Goal: Task Accomplishment & Management: Complete application form

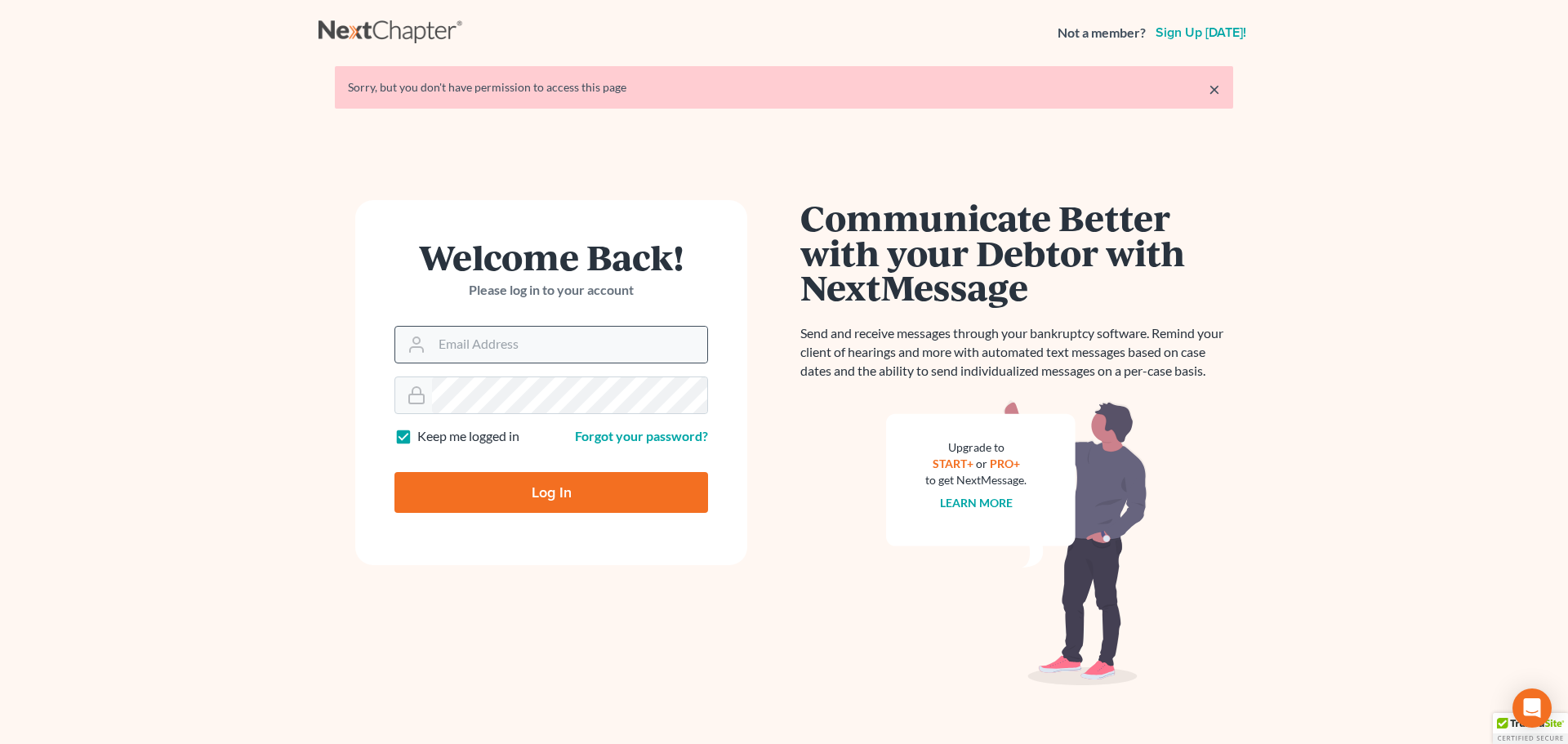
click at [492, 362] on form "Welcome Back! Please log in to your account Email Address Password Keep me logg…" at bounding box center [551, 383] width 392 height 365
click at [497, 351] on input "Email Address" at bounding box center [569, 345] width 275 height 36
type input "info@sisunlawllc.com"
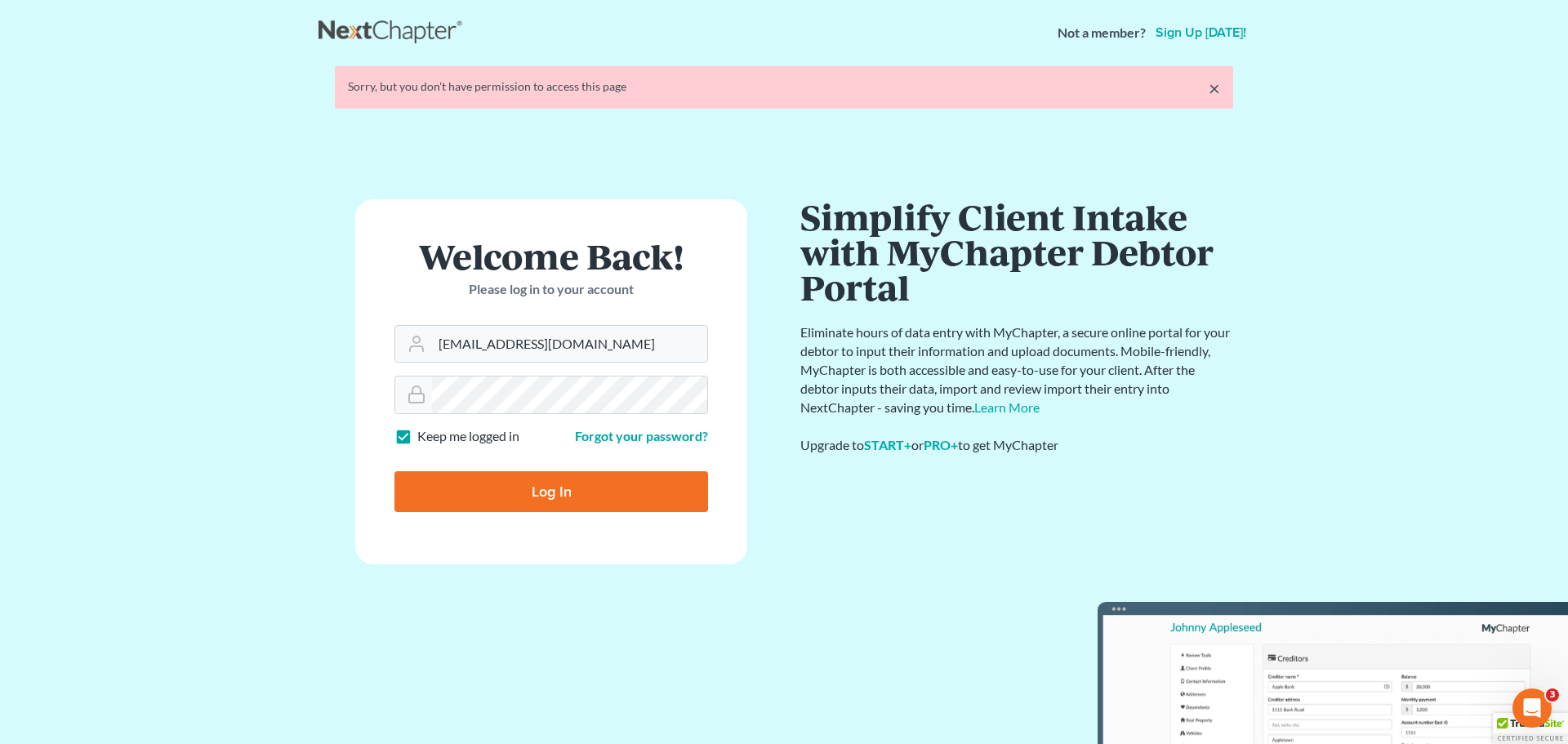
click at [480, 496] on form "Welcome Back! Please log in to your account Email Address info@sisunlawllc.com …" at bounding box center [551, 382] width 392 height 365
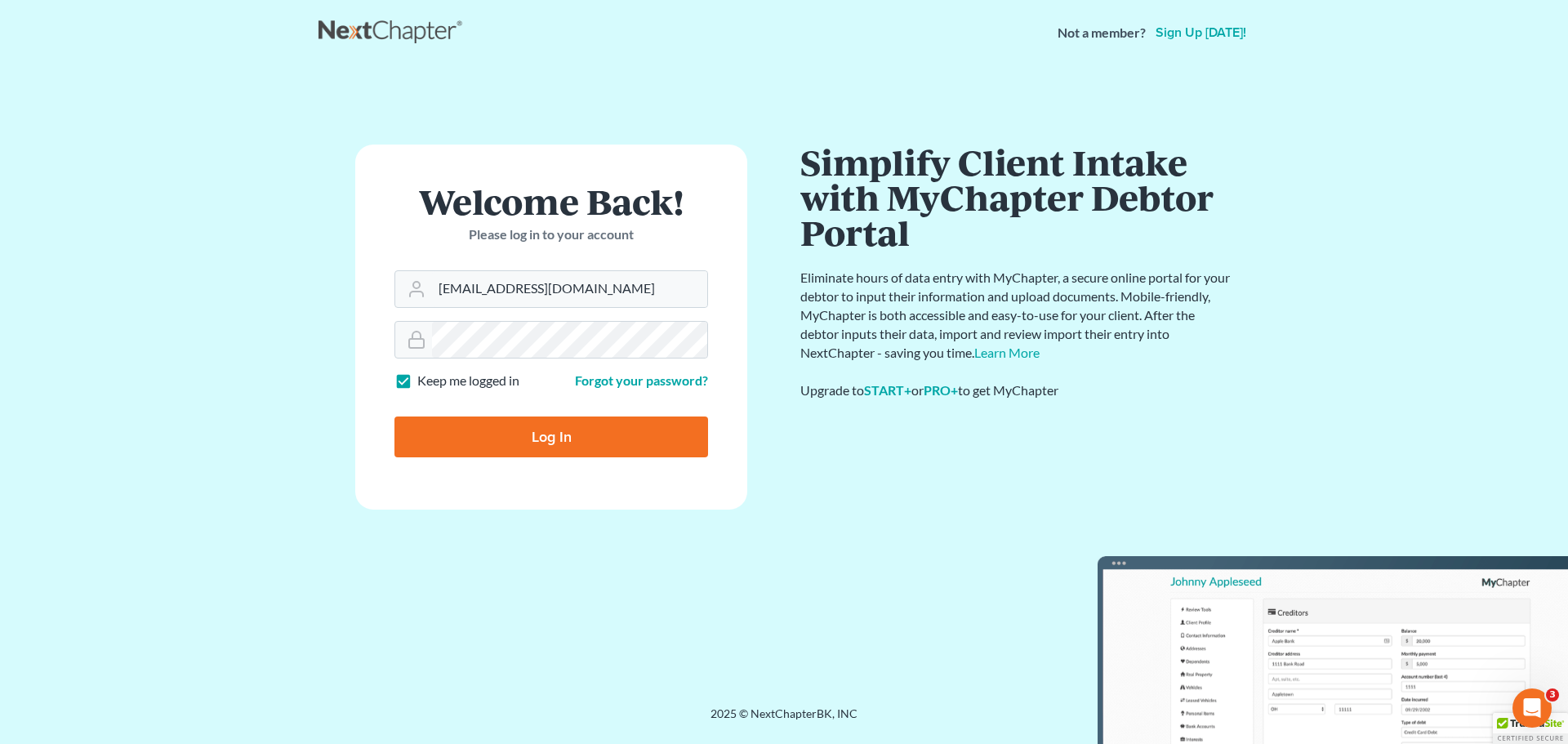
click at [536, 433] on input "Log In" at bounding box center [551, 436] width 313 height 41
type input "Thinking..."
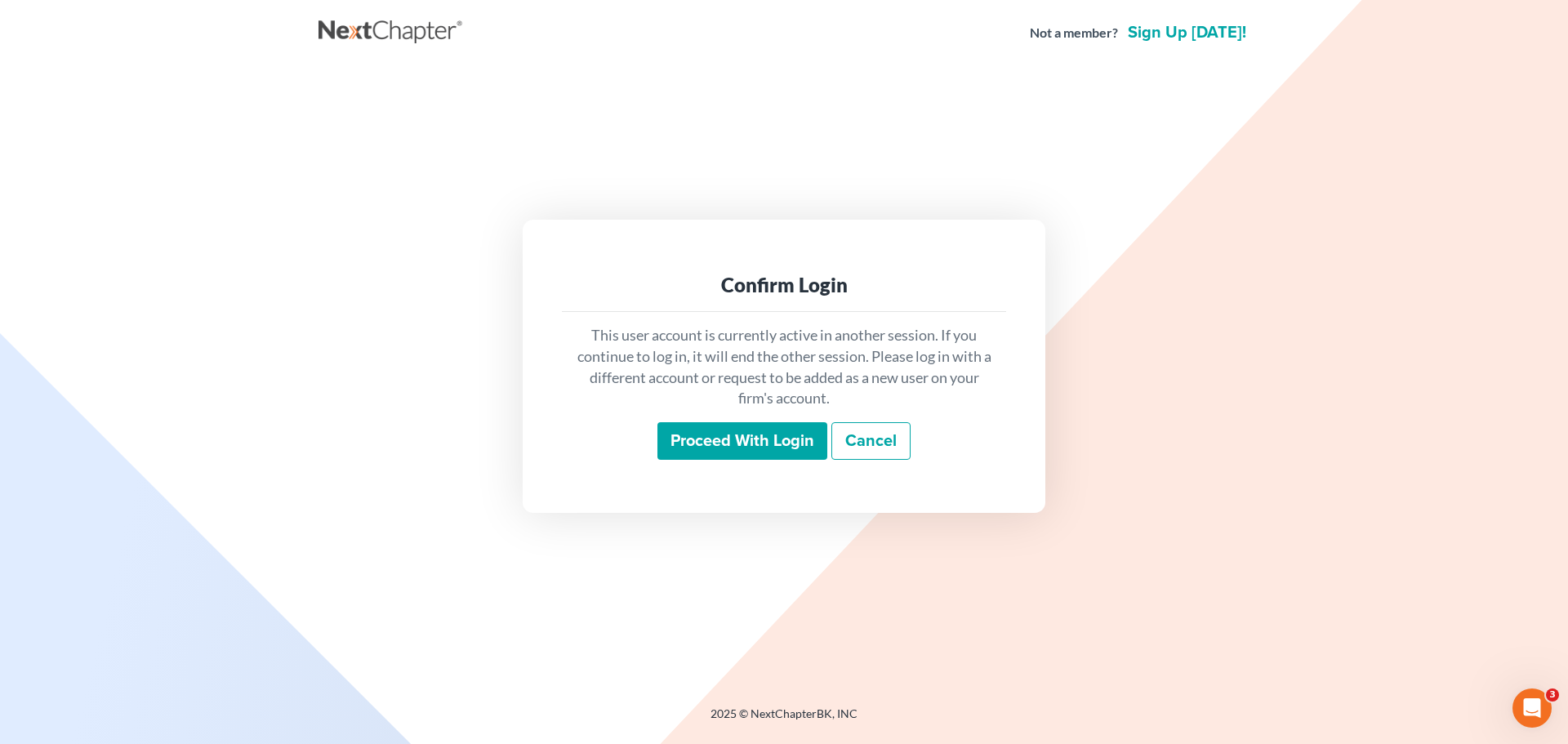
click at [676, 436] on input "Proceed with login" at bounding box center [742, 440] width 170 height 37
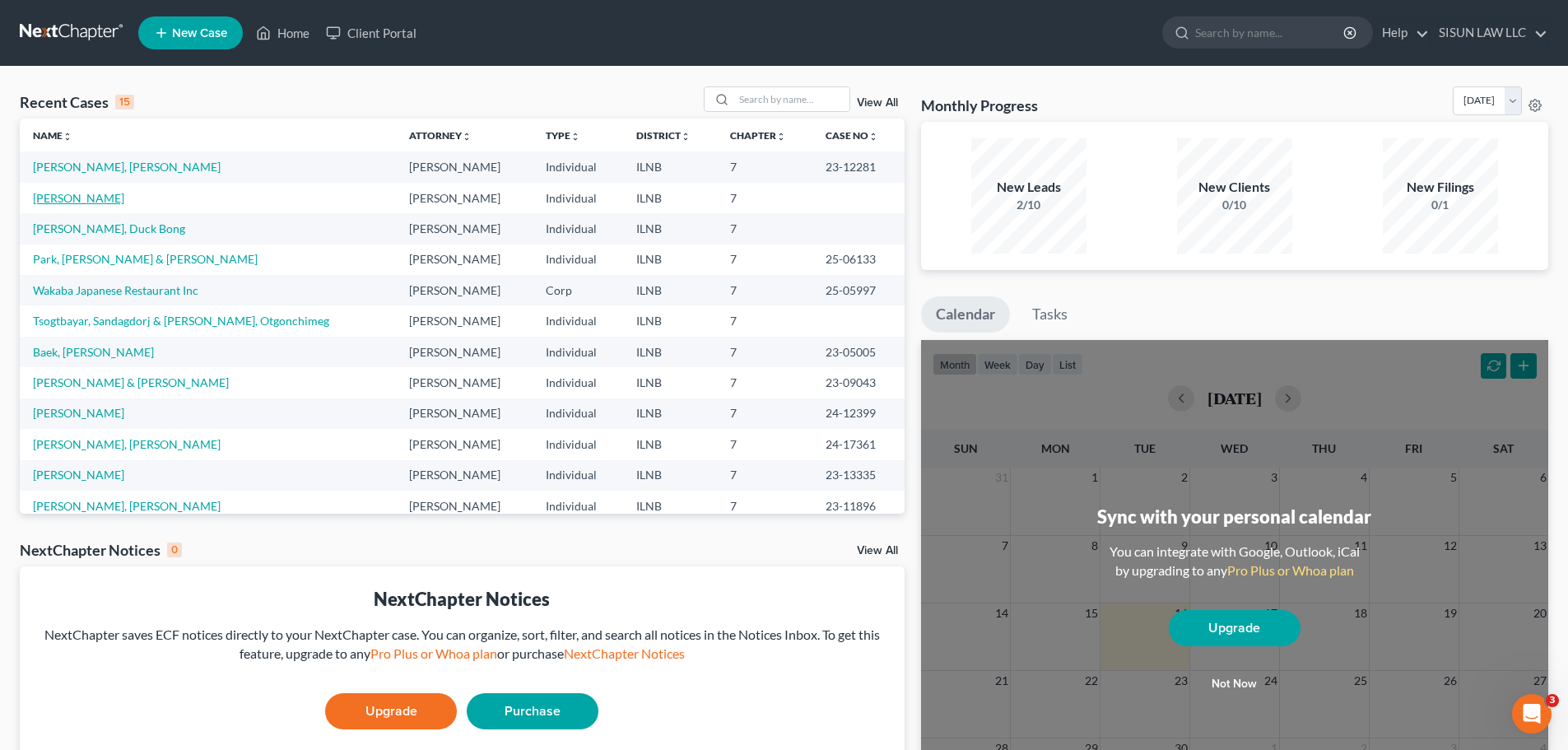
click at [67, 204] on link "Rittmeyer, Chae S" at bounding box center [78, 198] width 92 height 14
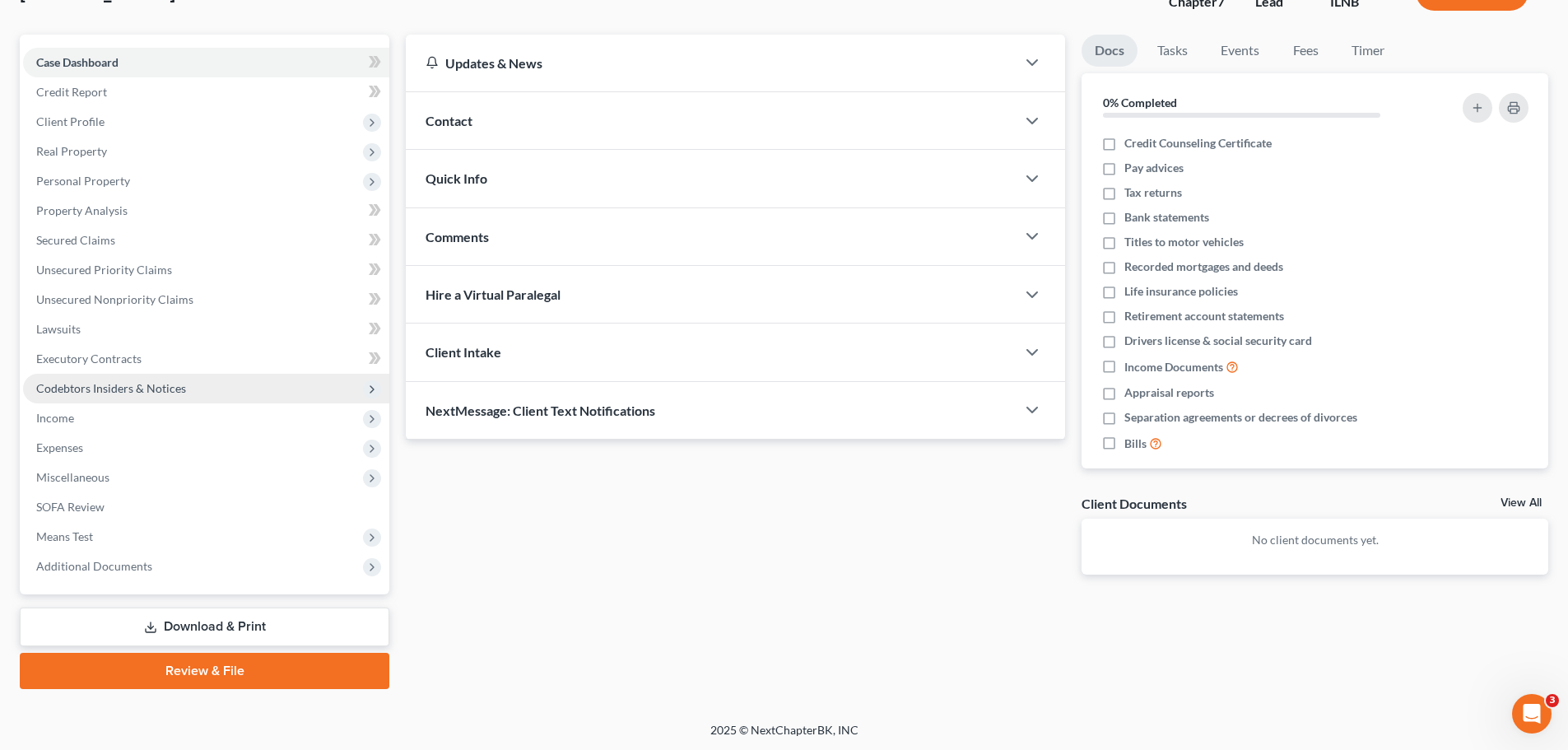
scroll to position [125, 0]
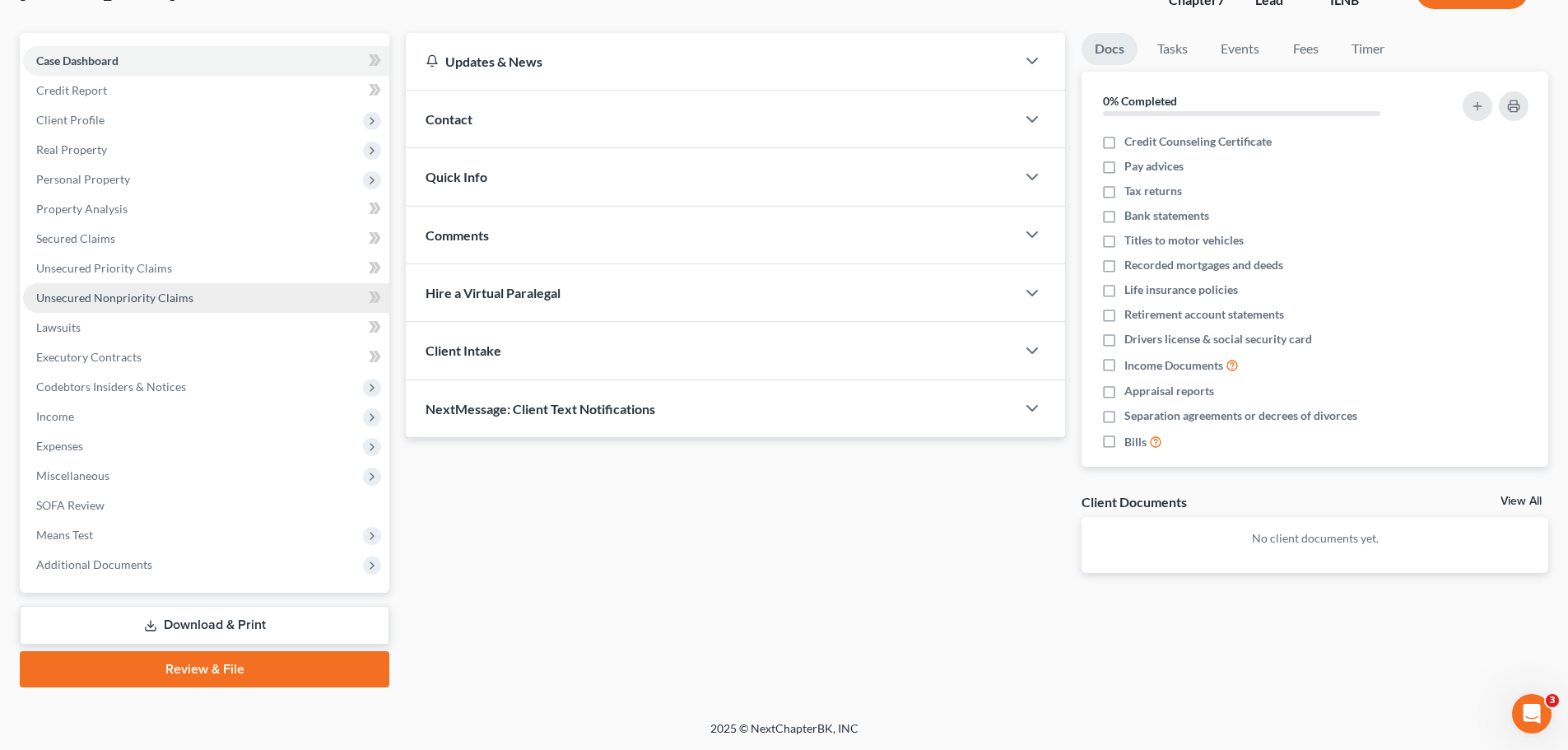
click at [142, 291] on span "Unsecured Nonpriority Claims" at bounding box center [115, 297] width 157 height 14
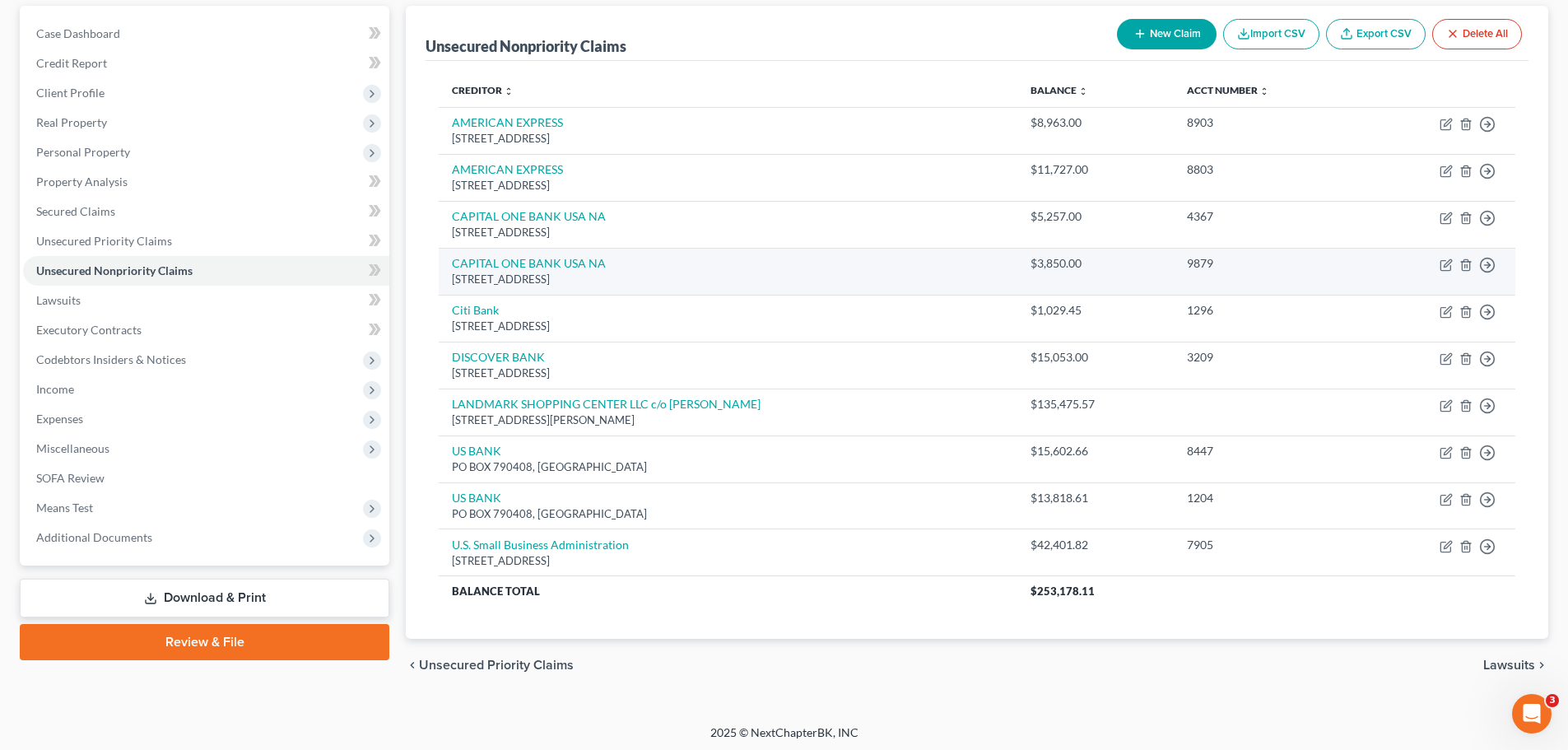
scroll to position [156, 0]
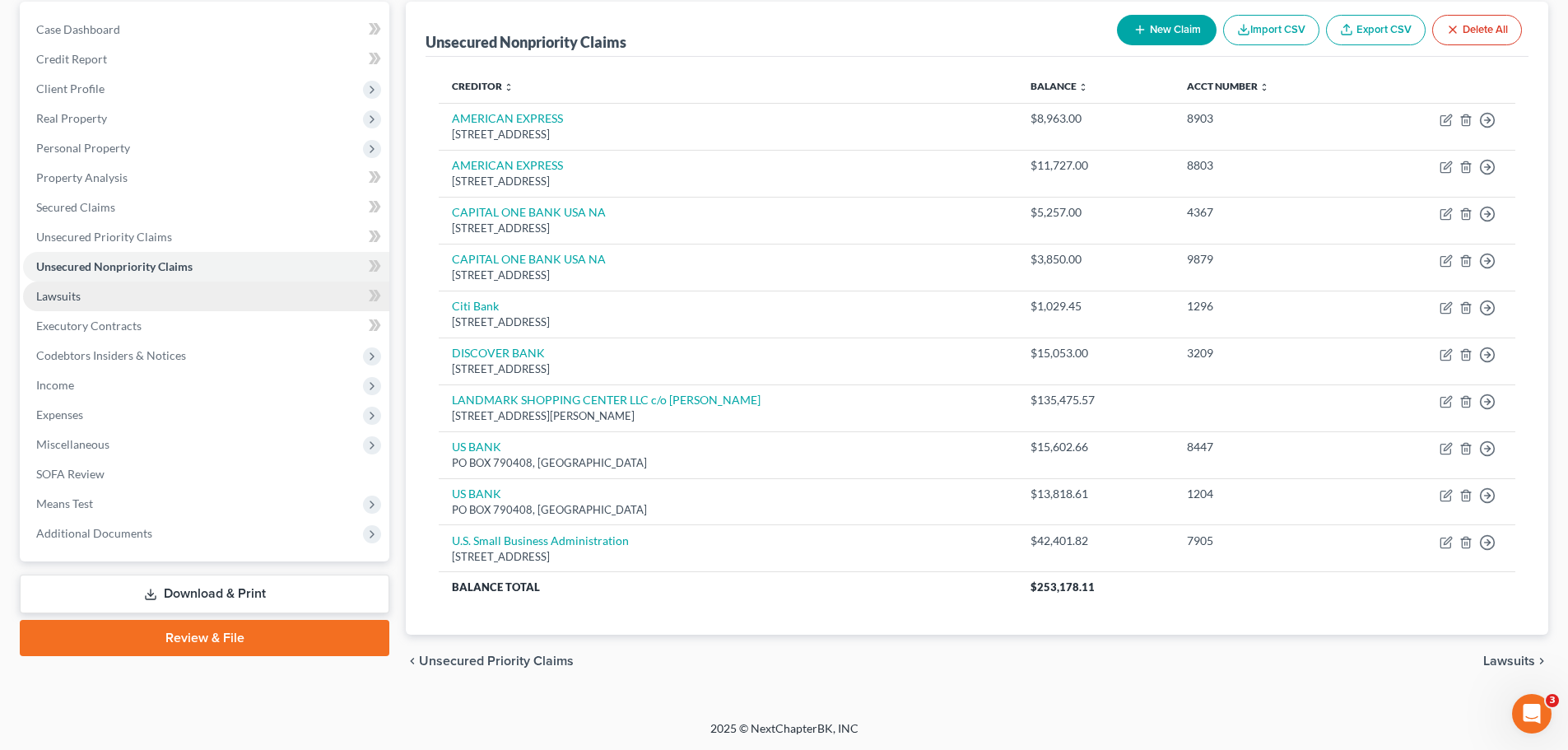
click at [90, 282] on link "Lawsuits" at bounding box center [206, 296] width 366 height 30
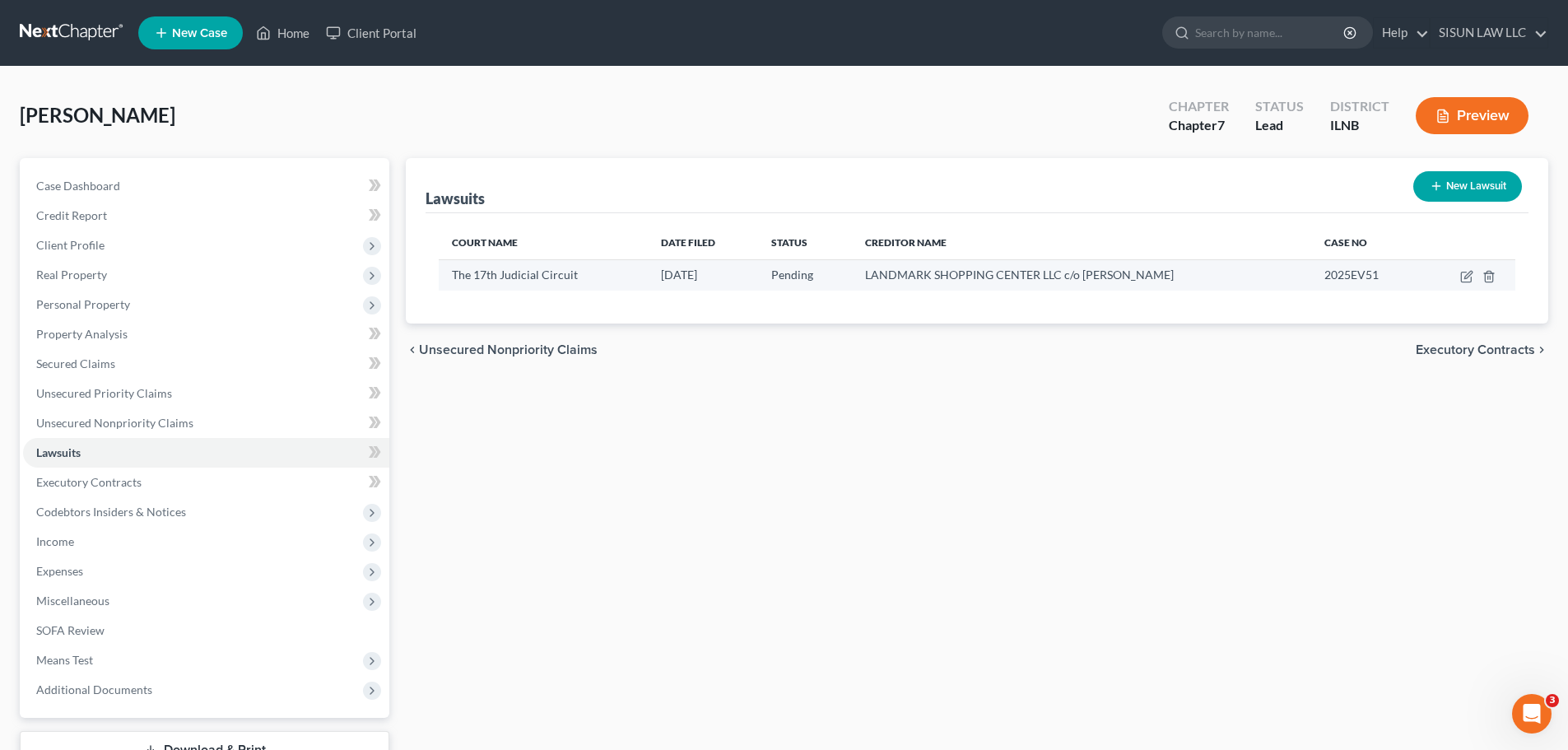
click at [1474, 274] on td at bounding box center [1468, 275] width 94 height 31
click at [1462, 274] on icon "button" at bounding box center [1466, 278] width 10 height 10
select select "14"
select select "0"
select select "4"
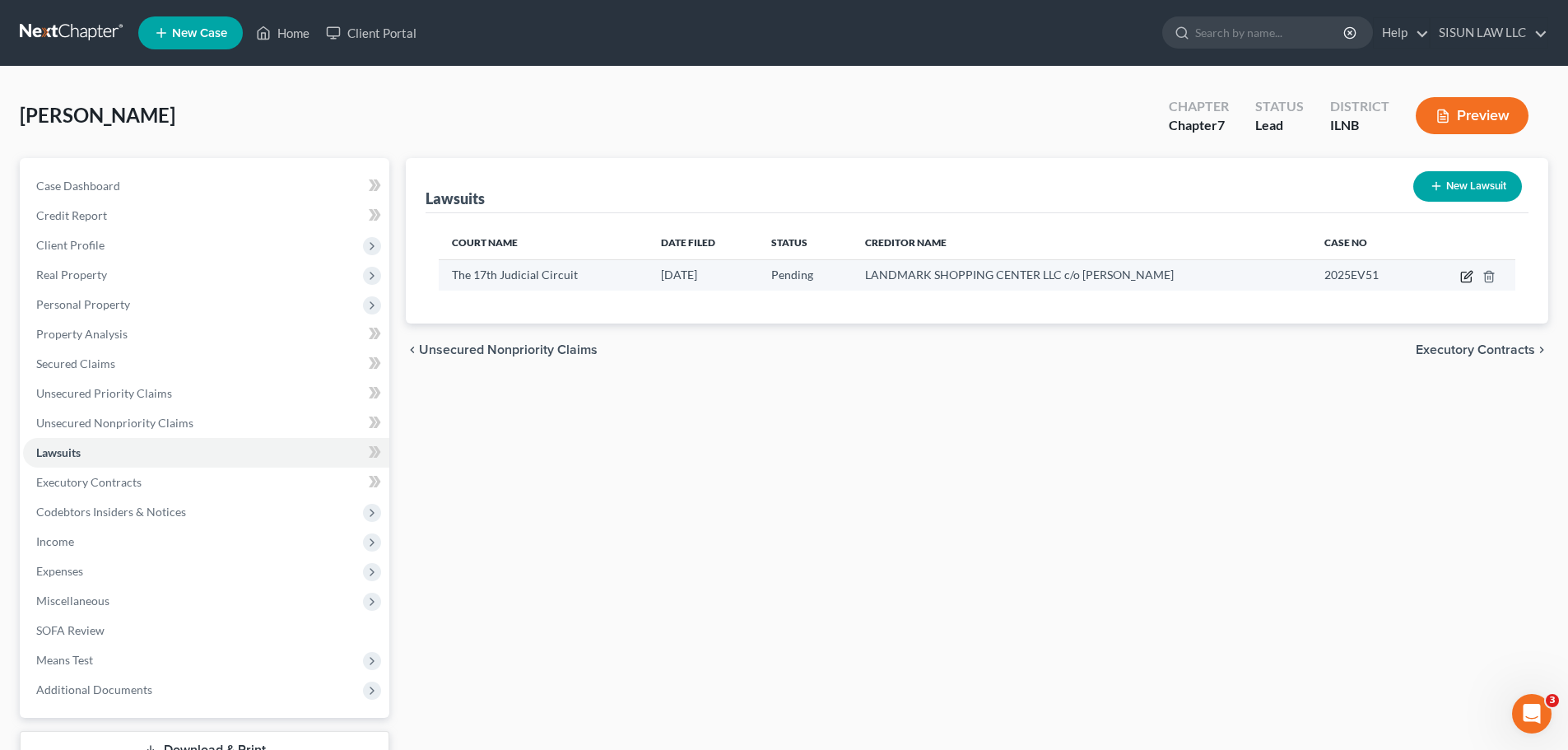
select select "14"
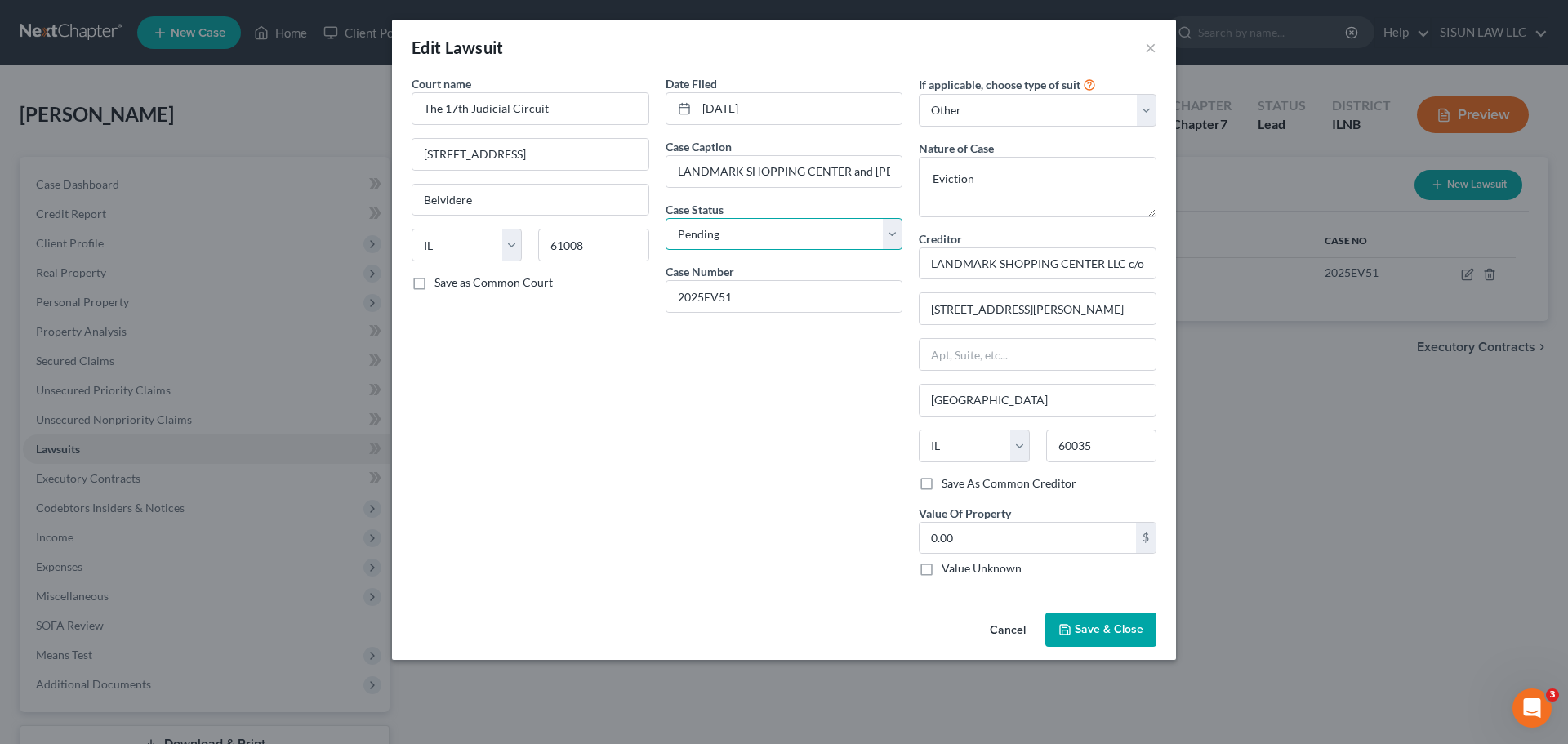
click at [730, 241] on select "Select Pending On Appeal Concluded" at bounding box center [784, 233] width 237 height 32
select select "2"
click at [666, 218] on select "Select Pending On Appeal Concluded" at bounding box center [784, 233] width 237 height 32
click at [803, 234] on select "Select Pending On Appeal Concluded" at bounding box center [784, 233] width 237 height 32
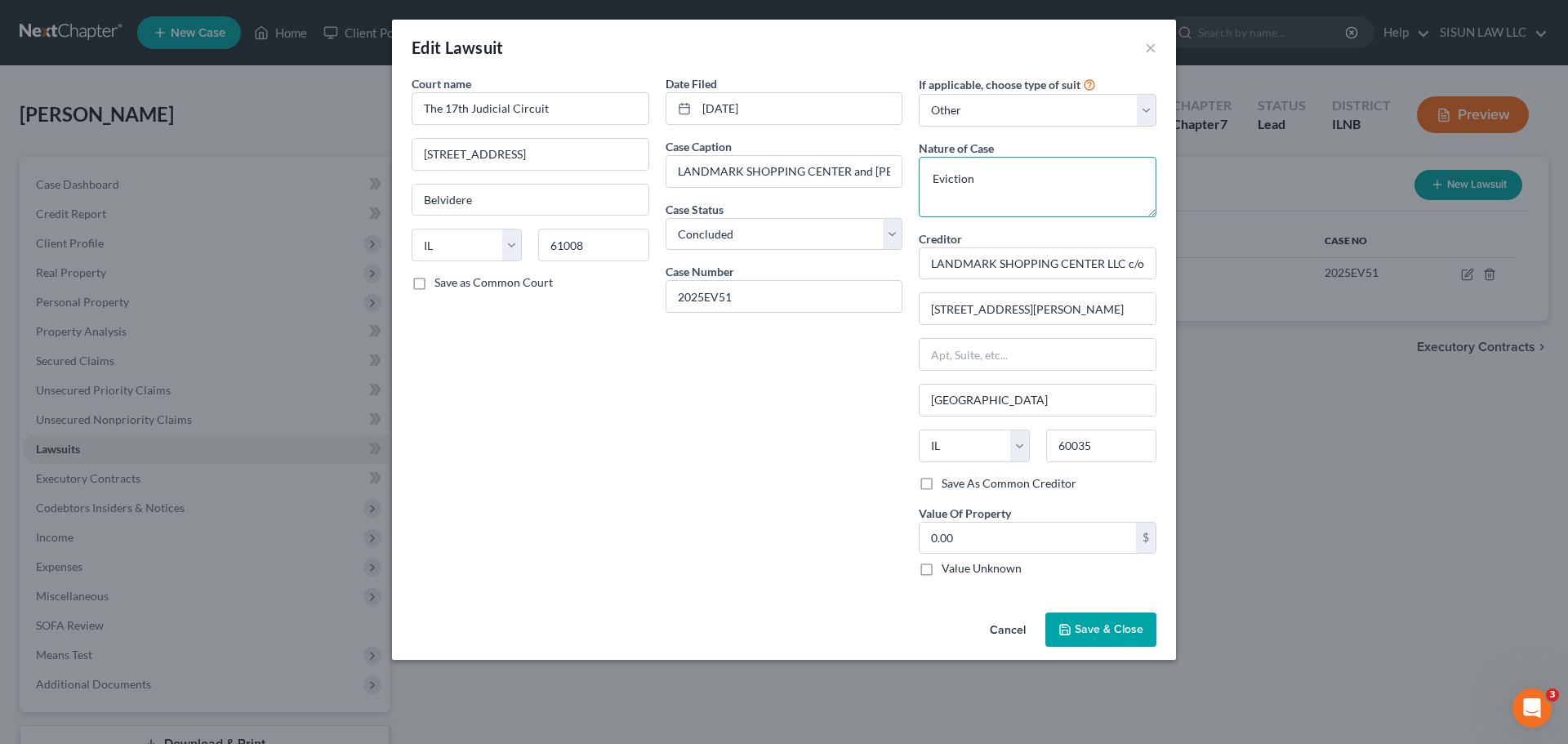
click at [998, 172] on textarea "Eviction" at bounding box center [1037, 187] width 237 height 61
click at [990, 116] on select "Select Repossession Garnishment Foreclosure Attached, Seized, Or Levied Other" at bounding box center [1037, 109] width 237 height 32
click at [1088, 631] on span "Save & Close" at bounding box center [1109, 629] width 68 height 14
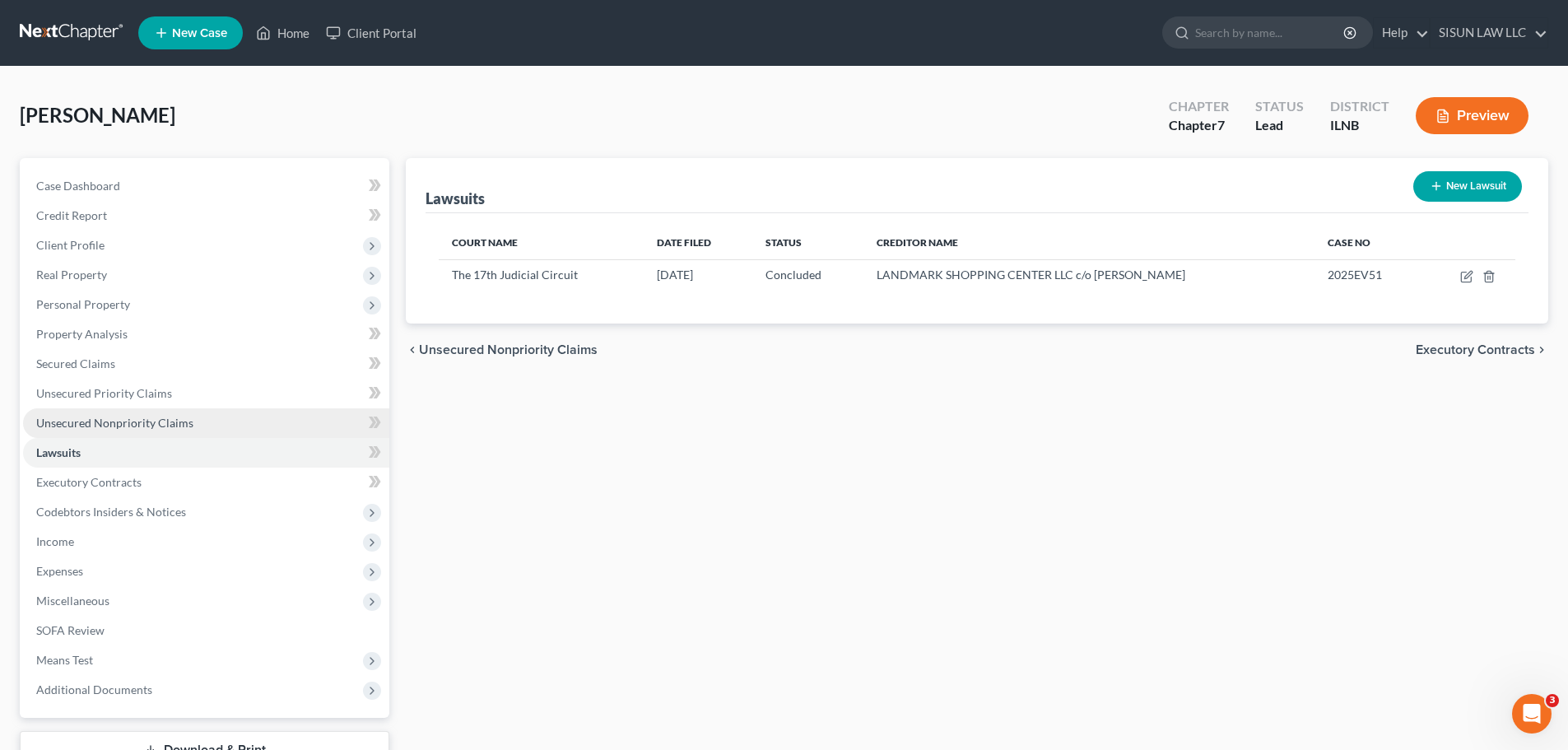
click at [171, 421] on span "Unsecured Nonpriority Claims" at bounding box center [115, 422] width 157 height 14
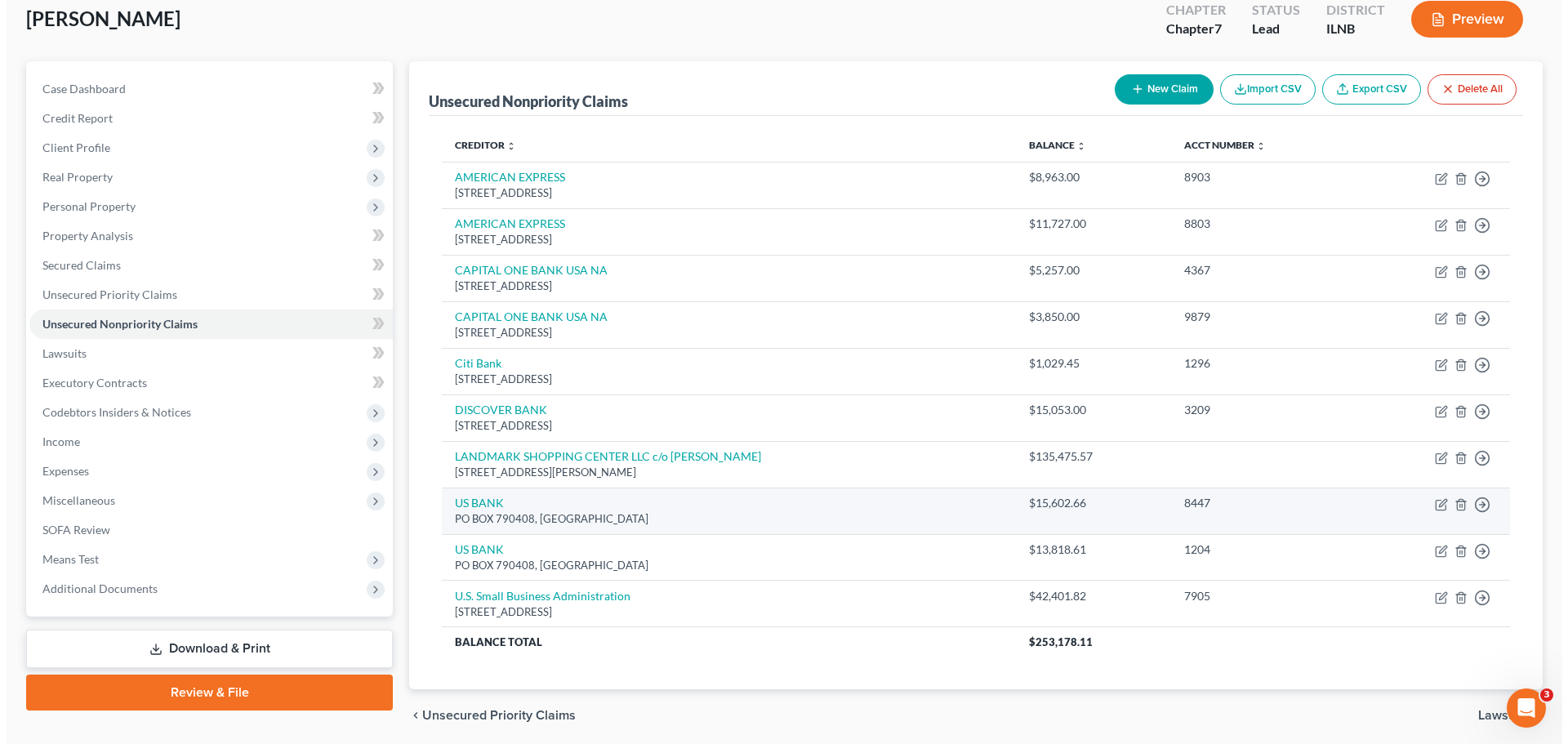
scroll to position [155, 0]
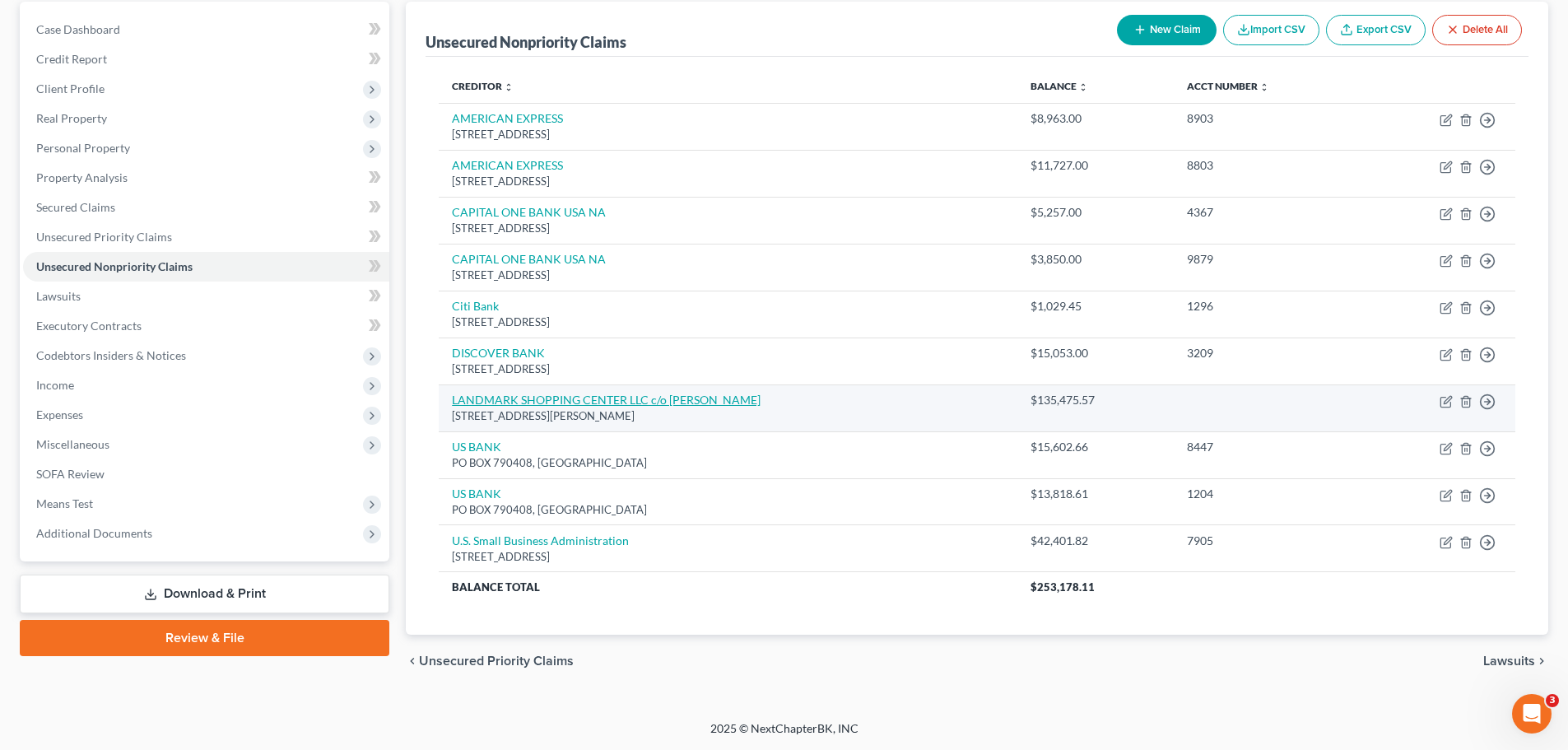
click at [595, 398] on link "LANDMARK SHOPPING CENTER LLC c/o VIREN PATEL" at bounding box center [606, 400] width 309 height 14
select select "14"
select select "0"
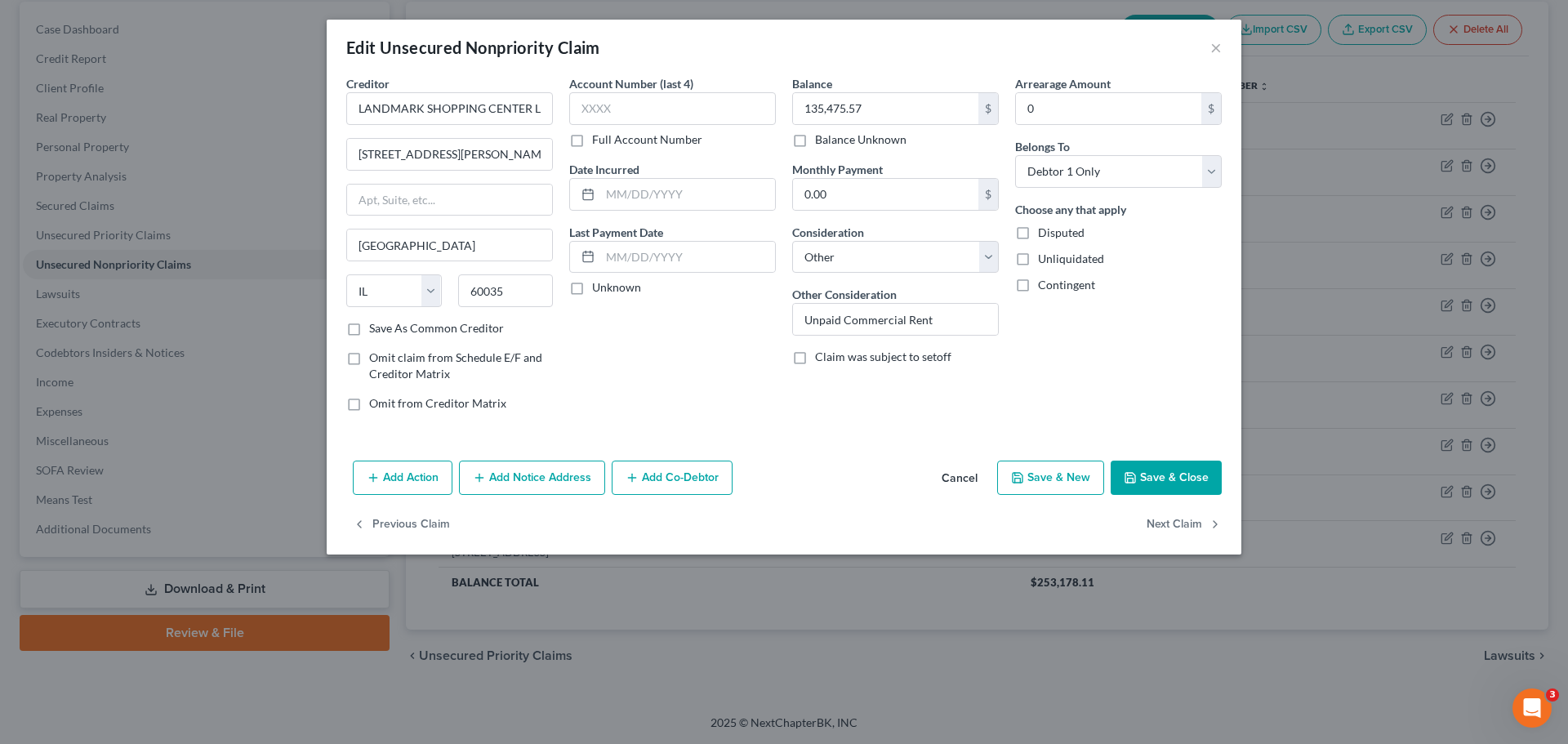
click at [557, 470] on button "Add Notice Address" at bounding box center [532, 477] width 146 height 34
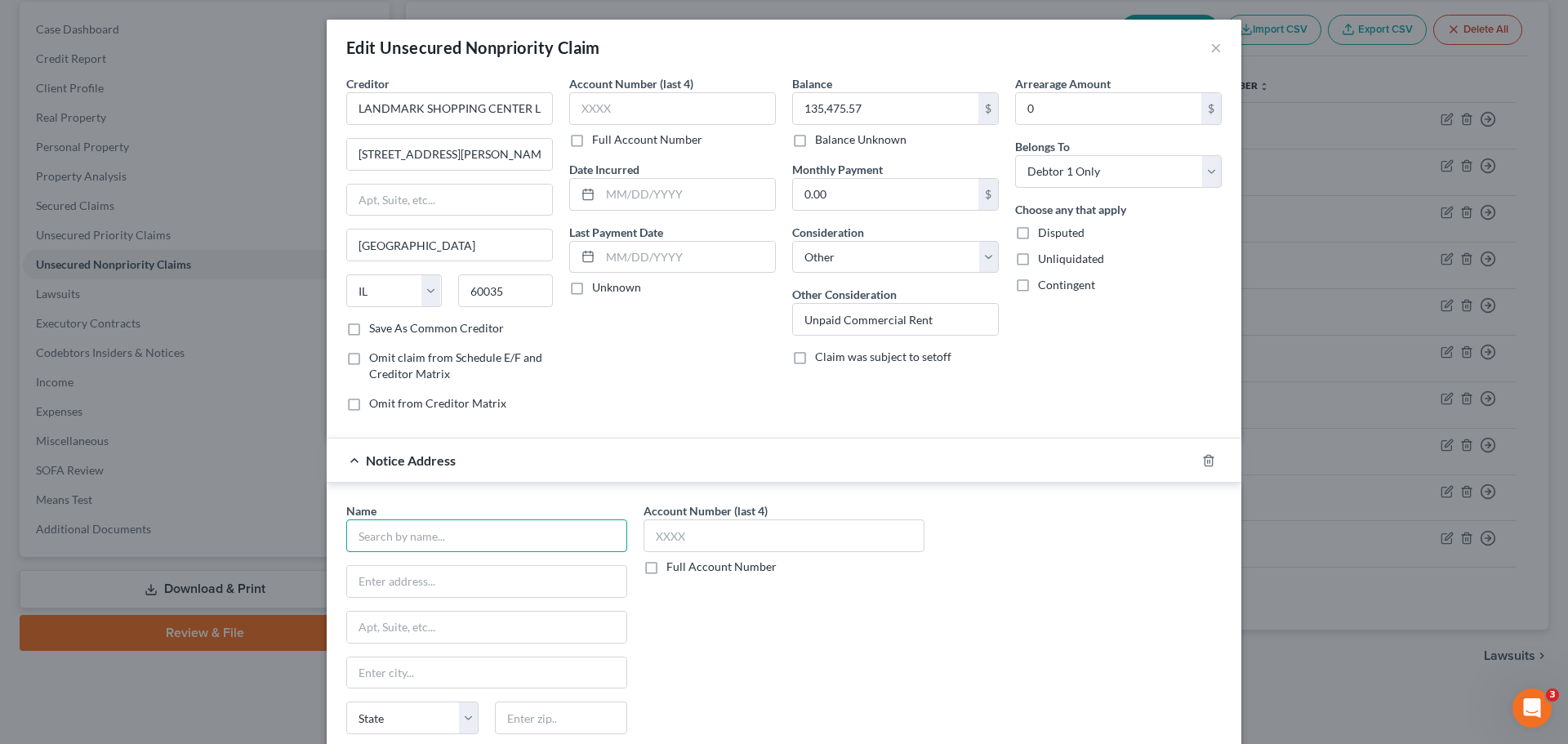
drag, startPoint x: 467, startPoint y: 527, endPoint x: 485, endPoint y: 506, distance: 27.7
click at [467, 528] on input "text" at bounding box center [487, 535] width 281 height 32
type input "ㅜ"
type input "n"
type input "Nathan J Noble"
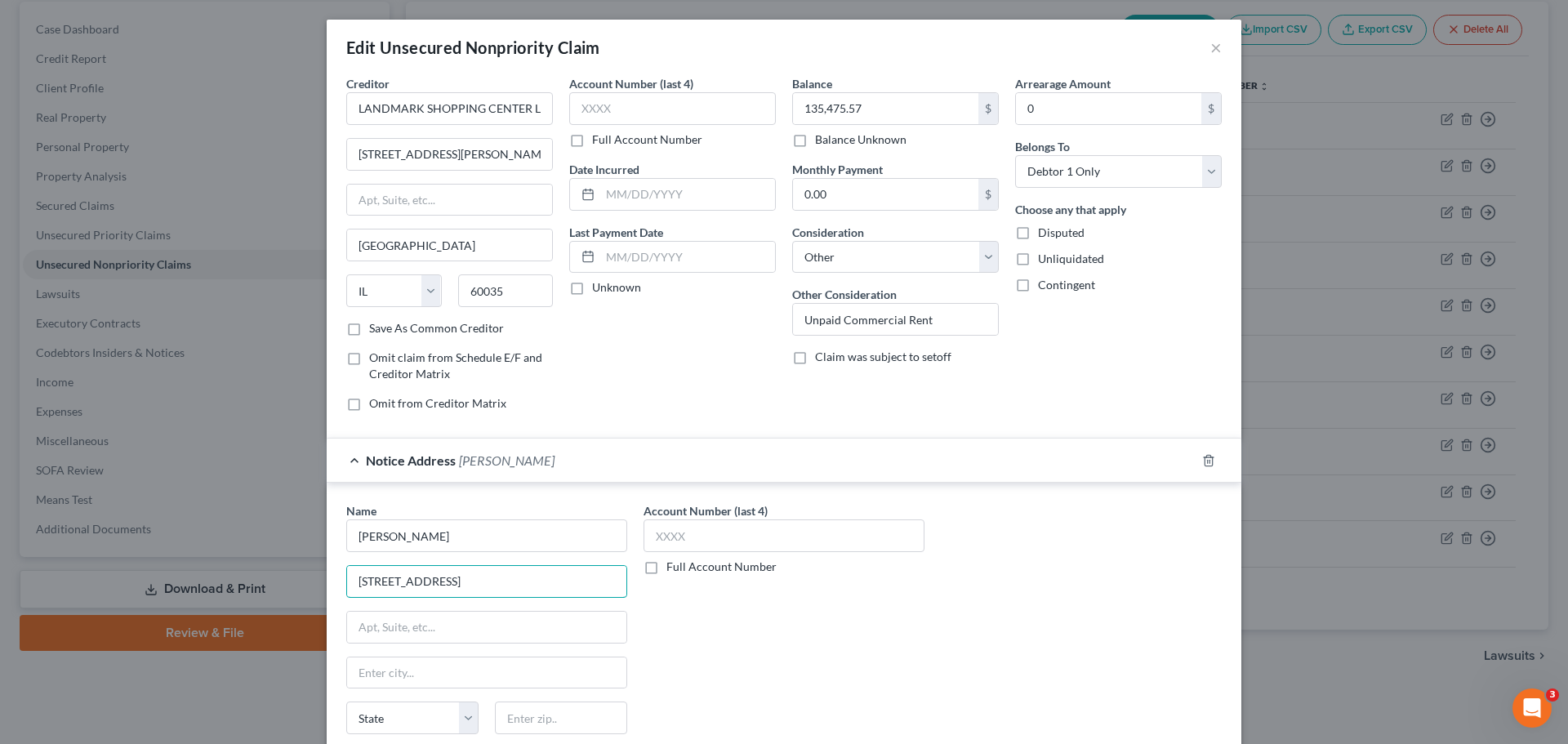
type input "504 N State St"
type input "B"
type input "Belvidere"
select select "14"
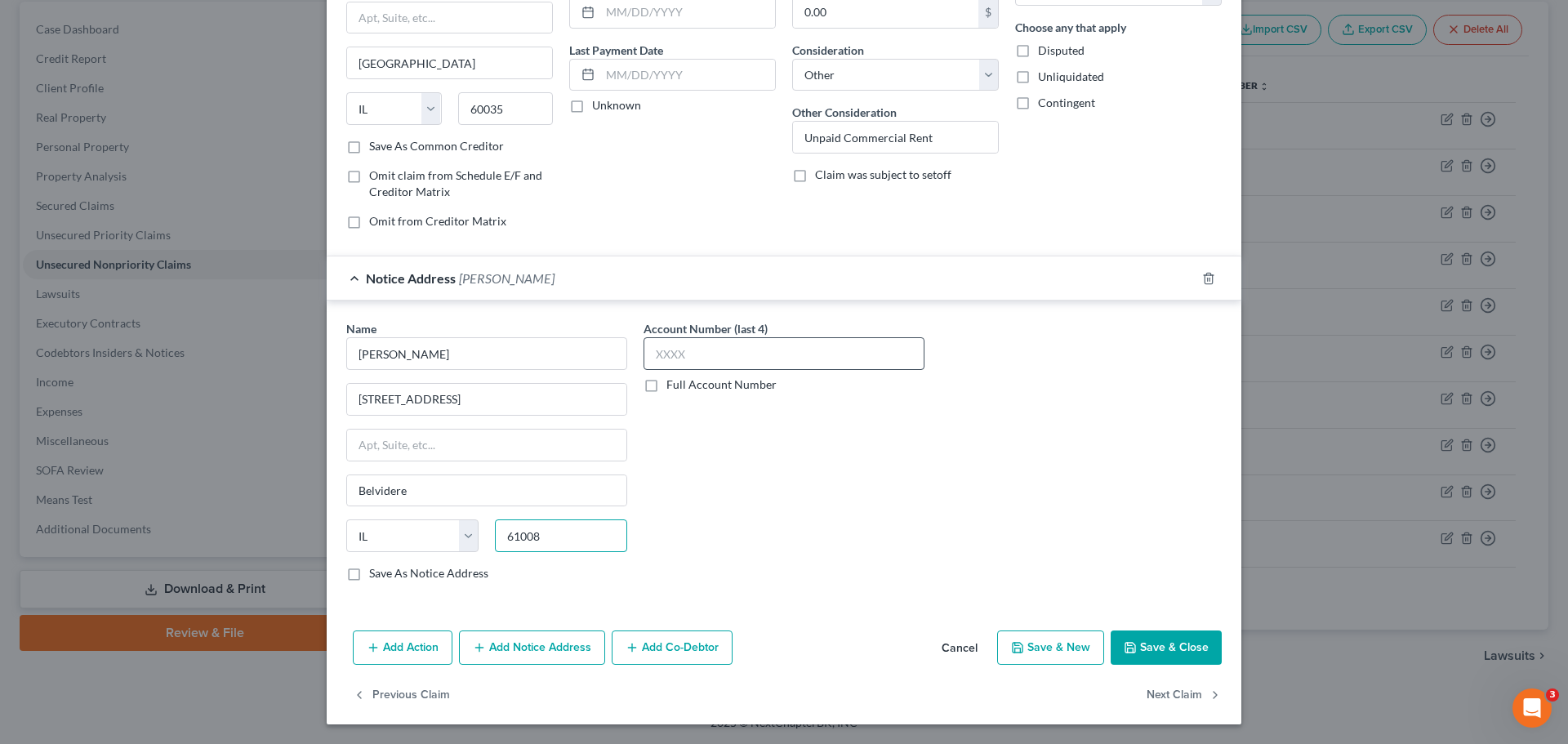
type input "61008"
click at [724, 345] on input "text" at bounding box center [784, 352] width 281 height 32
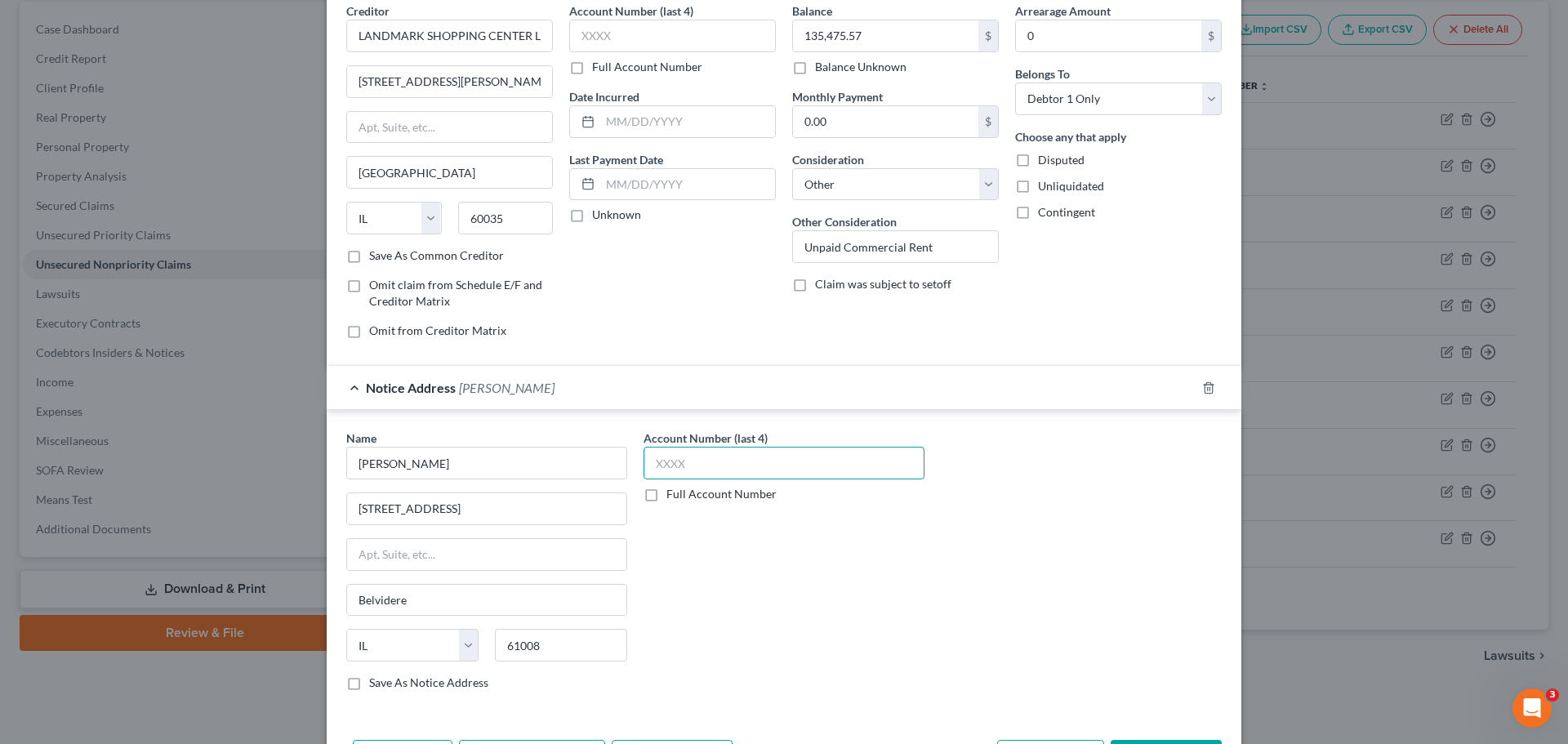
scroll to position [0, 0]
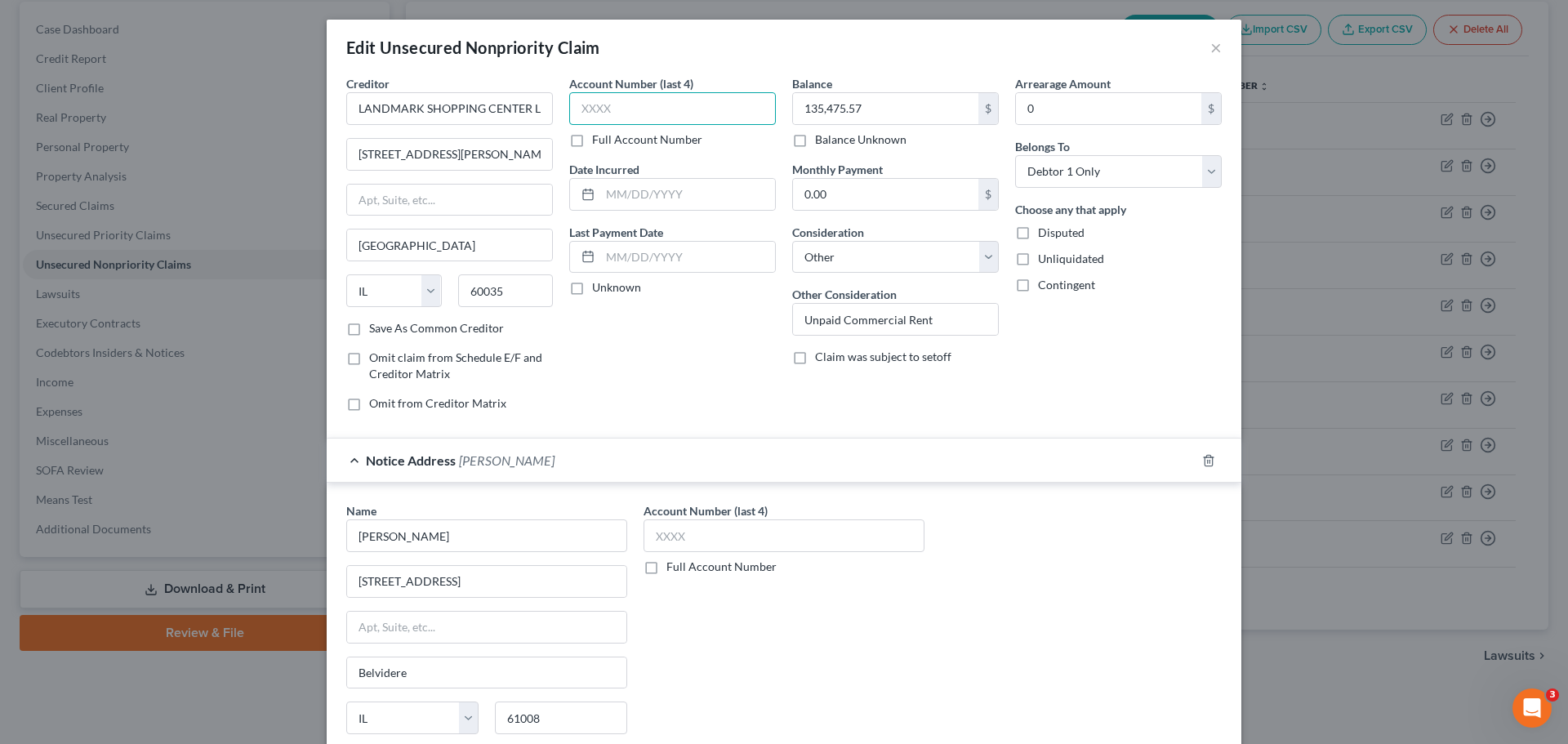
drag, startPoint x: 653, startPoint y: 116, endPoint x: 643, endPoint y: 104, distance: 15.6
click at [648, 110] on input "text" at bounding box center [673, 107] width 207 height 32
type input "2025"
click at [646, 145] on div "Account Number (last 4) 2025 Full Account Number Date Incurred Last Payment Dat…" at bounding box center [673, 250] width 223 height 350
click at [650, 136] on label "Full Account Number" at bounding box center [646, 140] width 110 height 17
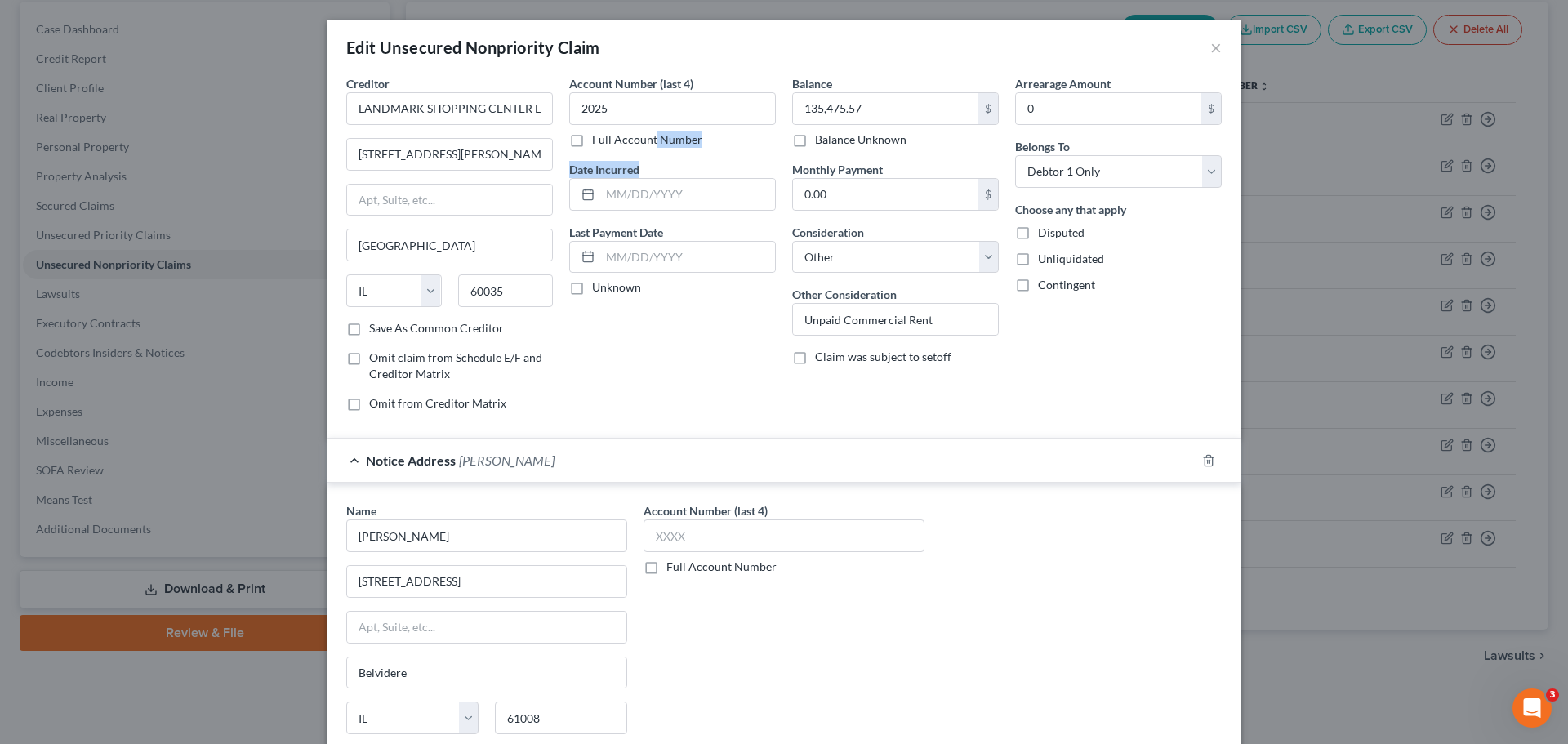
click at [609, 136] on input "Full Account Number" at bounding box center [603, 137] width 11 height 11
click at [645, 109] on input "2025" at bounding box center [673, 107] width 207 height 32
type input "2025EV51"
click at [691, 517] on label "Account Number (last 4)" at bounding box center [705, 511] width 124 height 18
click at [686, 531] on input "text" at bounding box center [784, 535] width 281 height 32
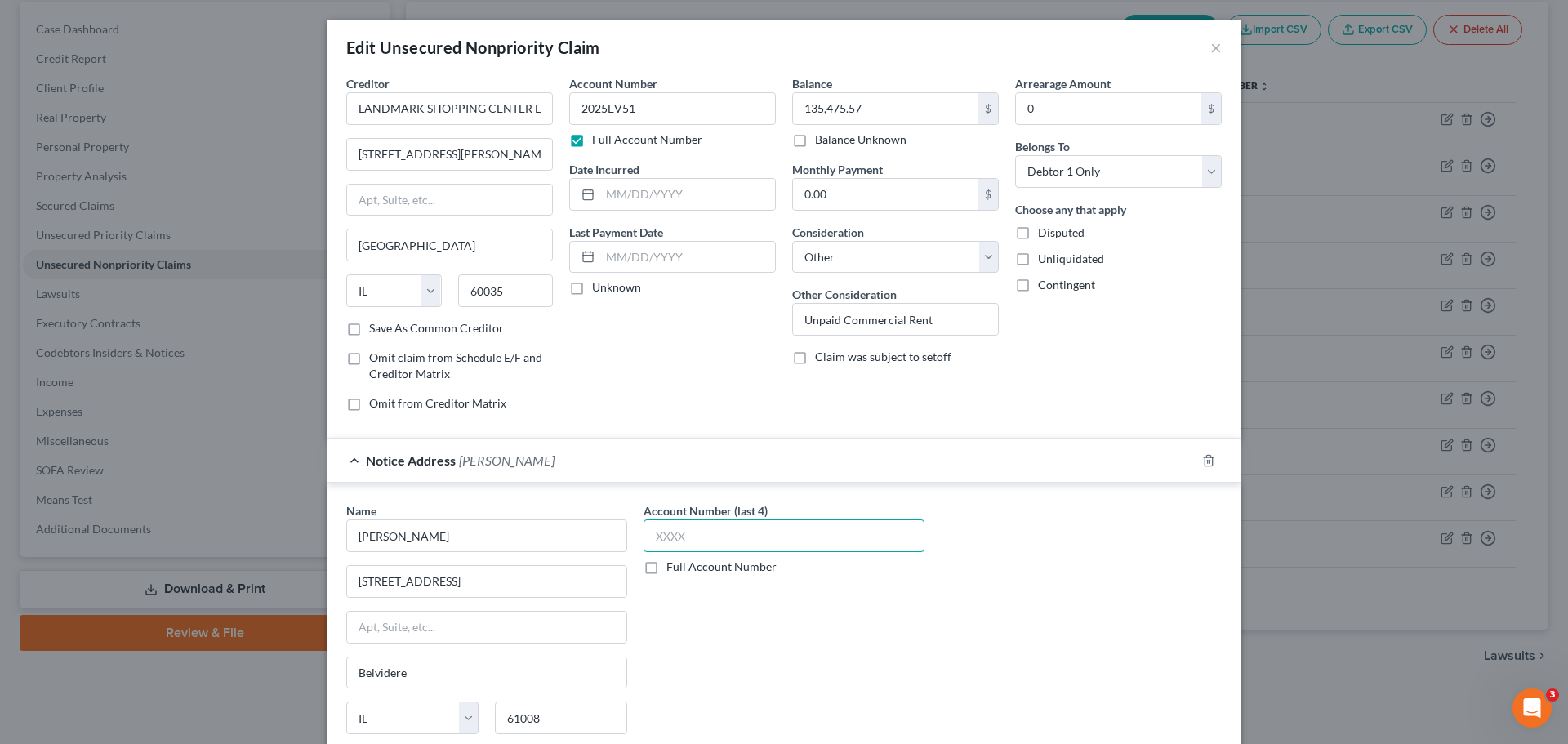
paste input "2025"
type input "2025"
click at [666, 563] on label "Full Account Number" at bounding box center [721, 566] width 110 height 17
click at [673, 563] on input "Full Account Number" at bounding box center [678, 563] width 11 height 11
drag, startPoint x: 710, startPoint y: 536, endPoint x: 601, endPoint y: 527, distance: 109.4
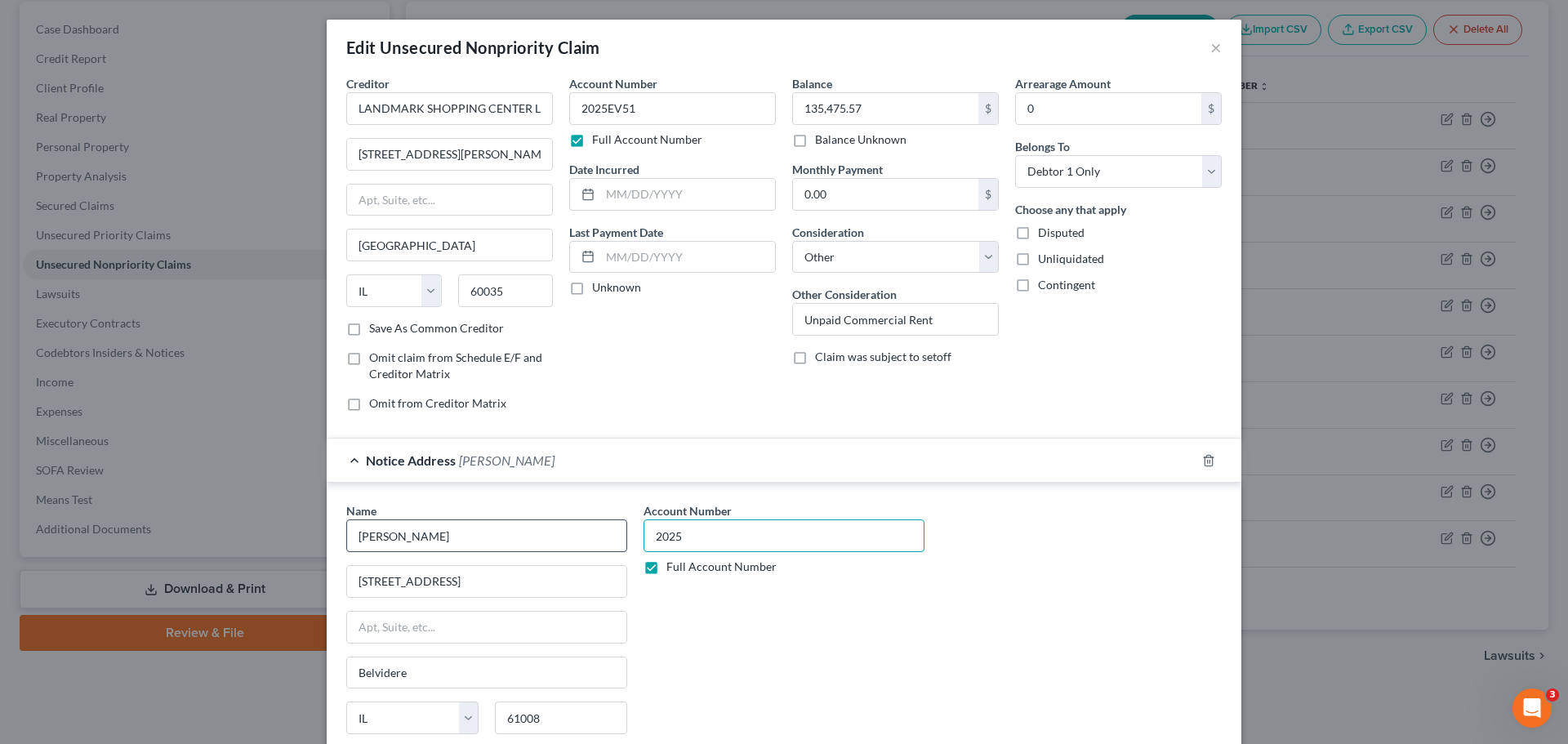
click at [601, 527] on div "Name * Nathan J Noble 504 N State St Belvidere State AL AK AR AZ CA CO CT DE DC…" at bounding box center [783, 639] width 891 height 274
paste input "EV51"
type input "2025EV51"
click at [1105, 477] on div "Notice Address Nathan J Noble" at bounding box center [762, 460] width 869 height 43
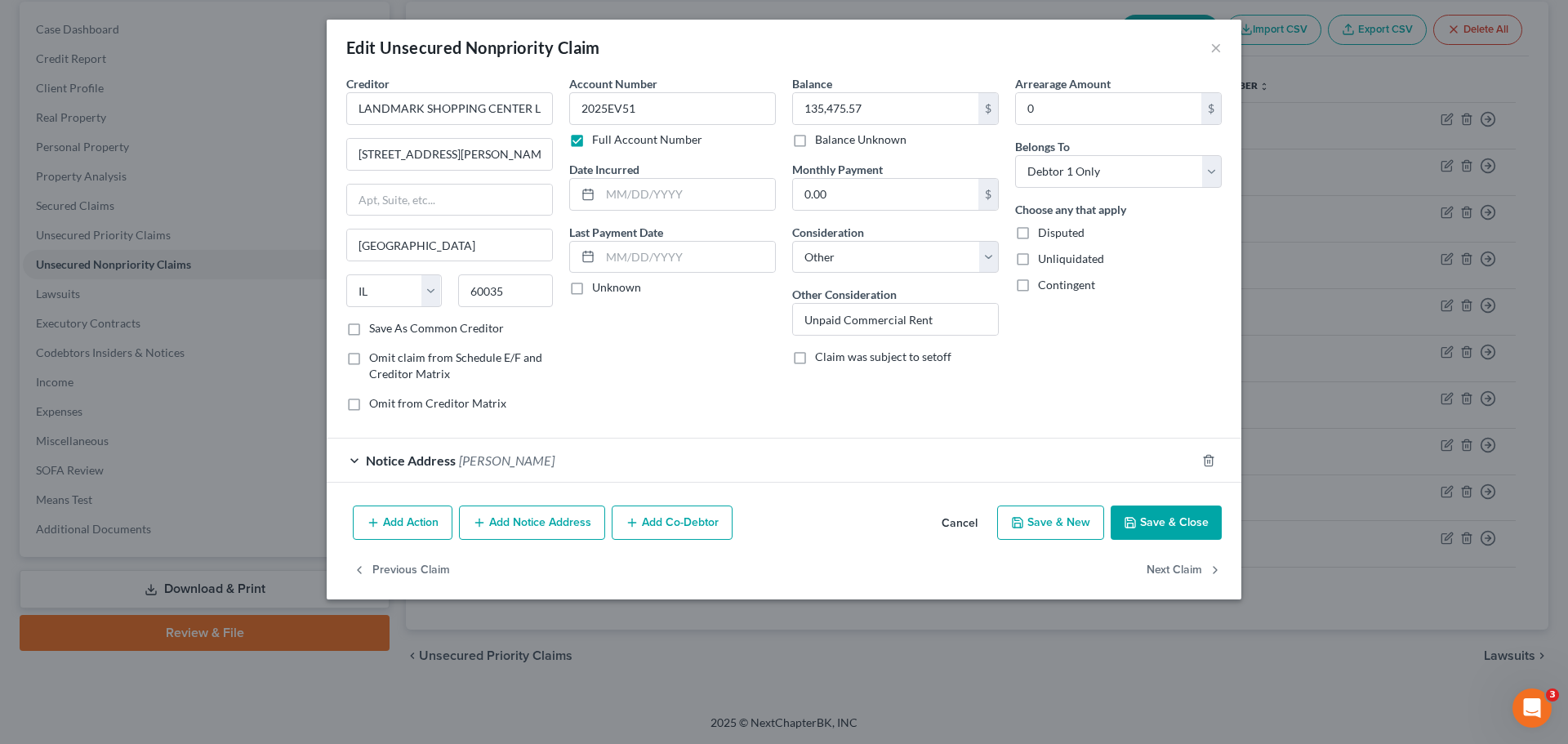
click at [735, 481] on div "Notice Address Nathan J Noble" at bounding box center [762, 460] width 869 height 43
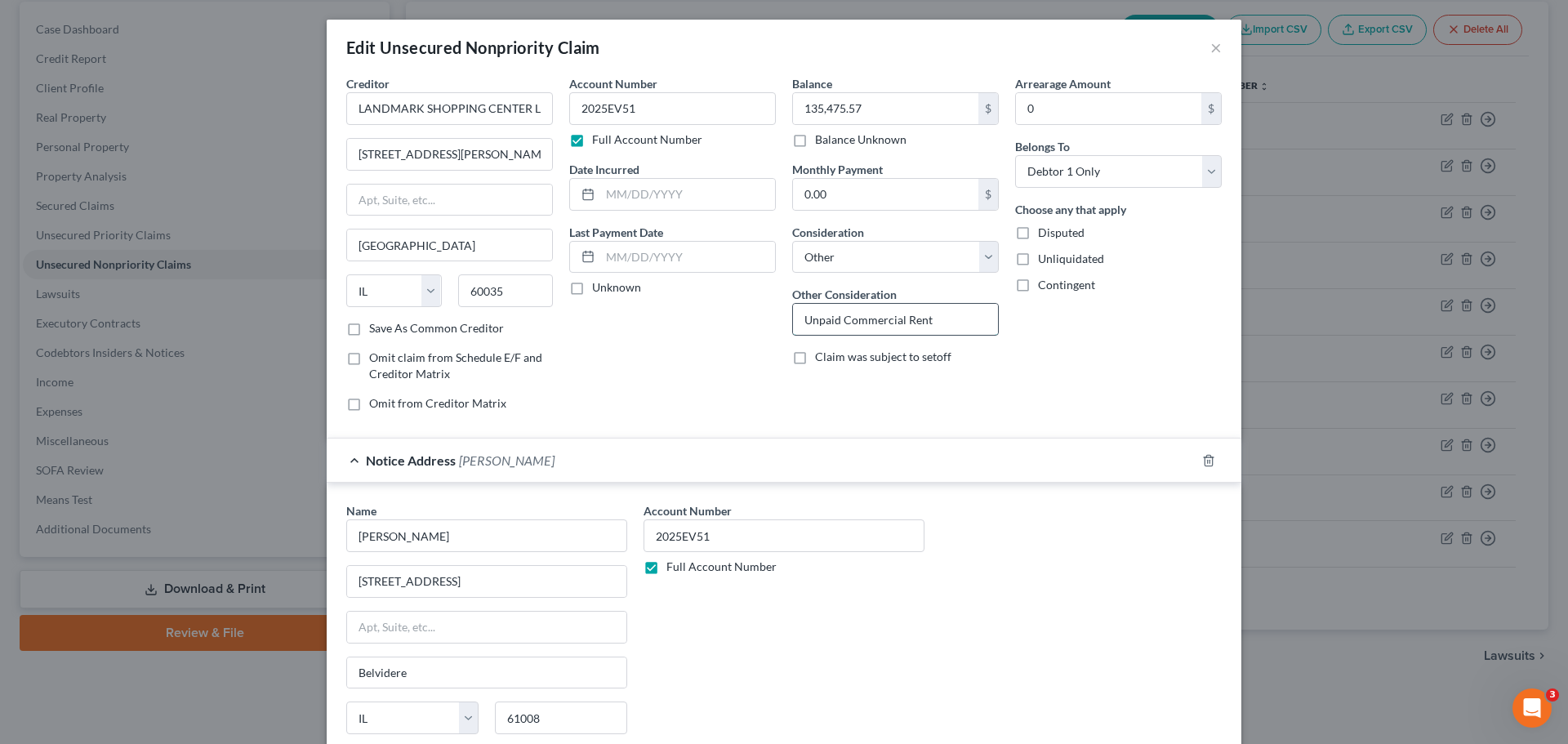
click at [965, 325] on input "Unpaid Commercial Rent" at bounding box center [895, 319] width 205 height 31
click at [879, 140] on label "Balance Unknown" at bounding box center [861, 140] width 92 height 17
click at [832, 140] on input "Balance Unknown" at bounding box center [826, 137] width 11 height 11
checkbox input "true"
type input "0.00"
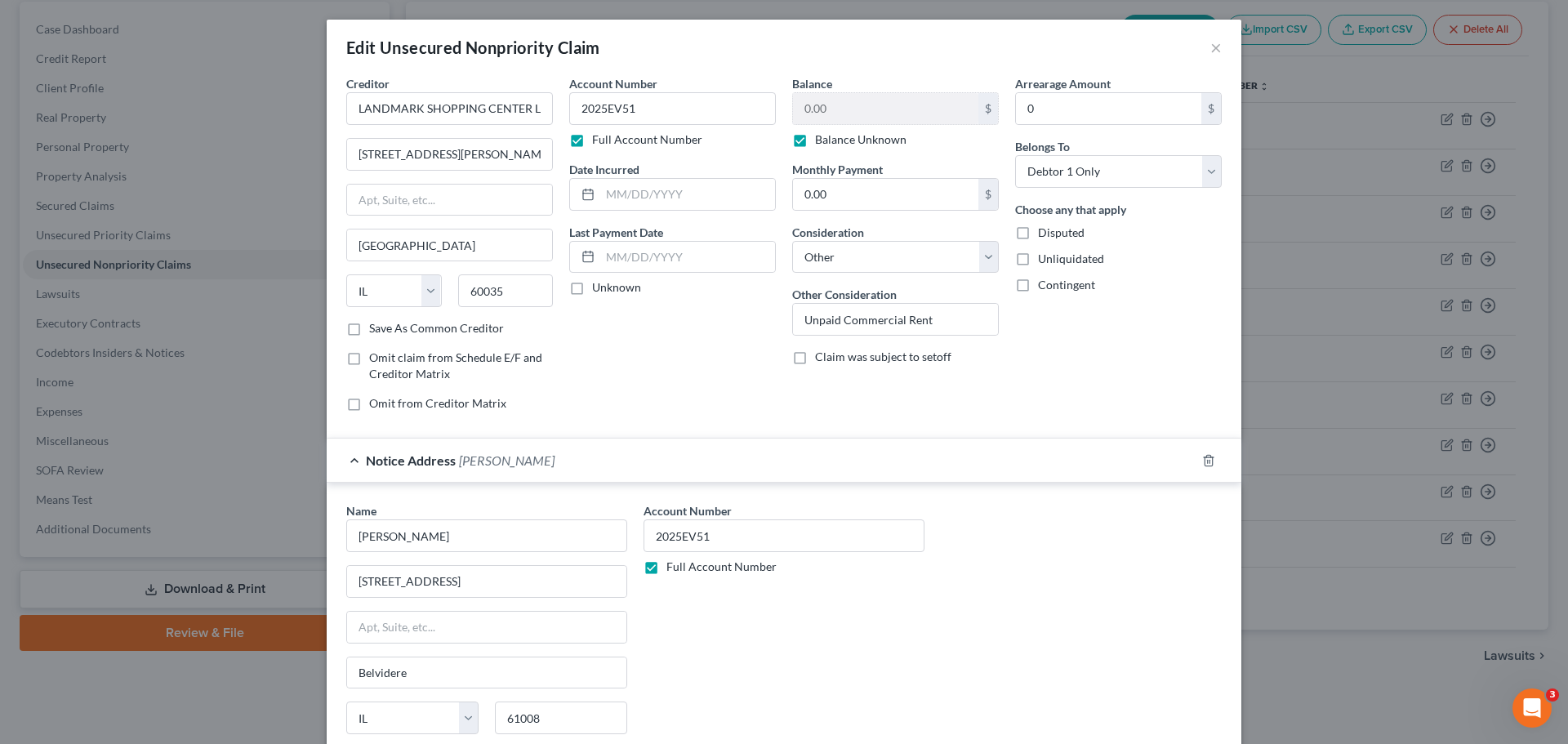
click at [879, 139] on label "Balance Unknown" at bounding box center [861, 140] width 92 height 17
click at [832, 139] on input "Balance Unknown" at bounding box center [826, 137] width 11 height 11
click at [895, 108] on input "0.00" at bounding box center [886, 108] width 186 height 31
click at [865, 144] on label "Balance Unknown" at bounding box center [861, 140] width 92 height 17
click at [832, 143] on input "Balance Unknown" at bounding box center [826, 137] width 11 height 11
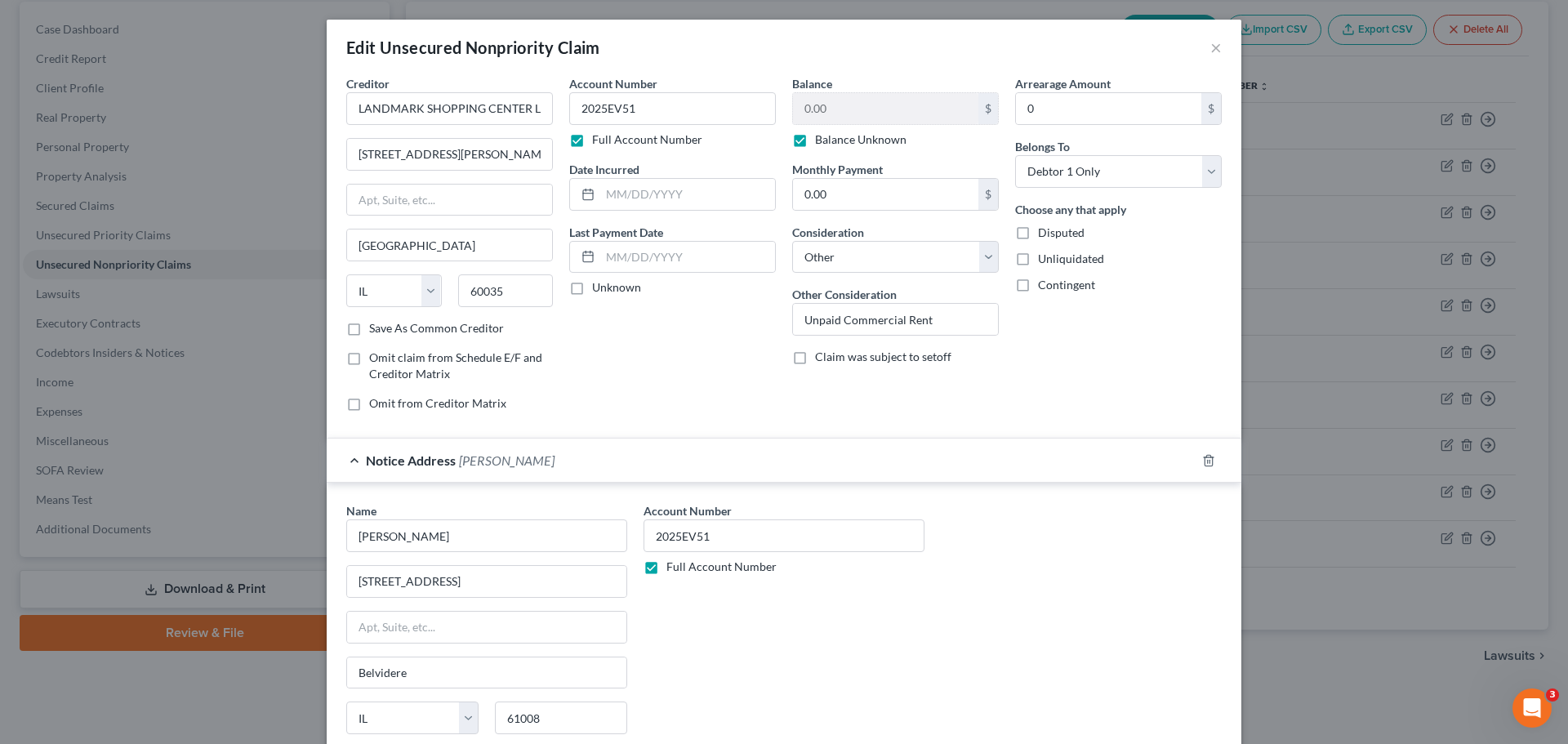
click at [1178, 235] on div "Disputed" at bounding box center [1118, 232] width 207 height 17
click at [841, 137] on label "Balance Unknown" at bounding box center [861, 140] width 92 height 17
click at [832, 137] on input "Balance Unknown" at bounding box center [826, 137] width 11 height 11
checkbox input "false"
type input "2025EV510.00"
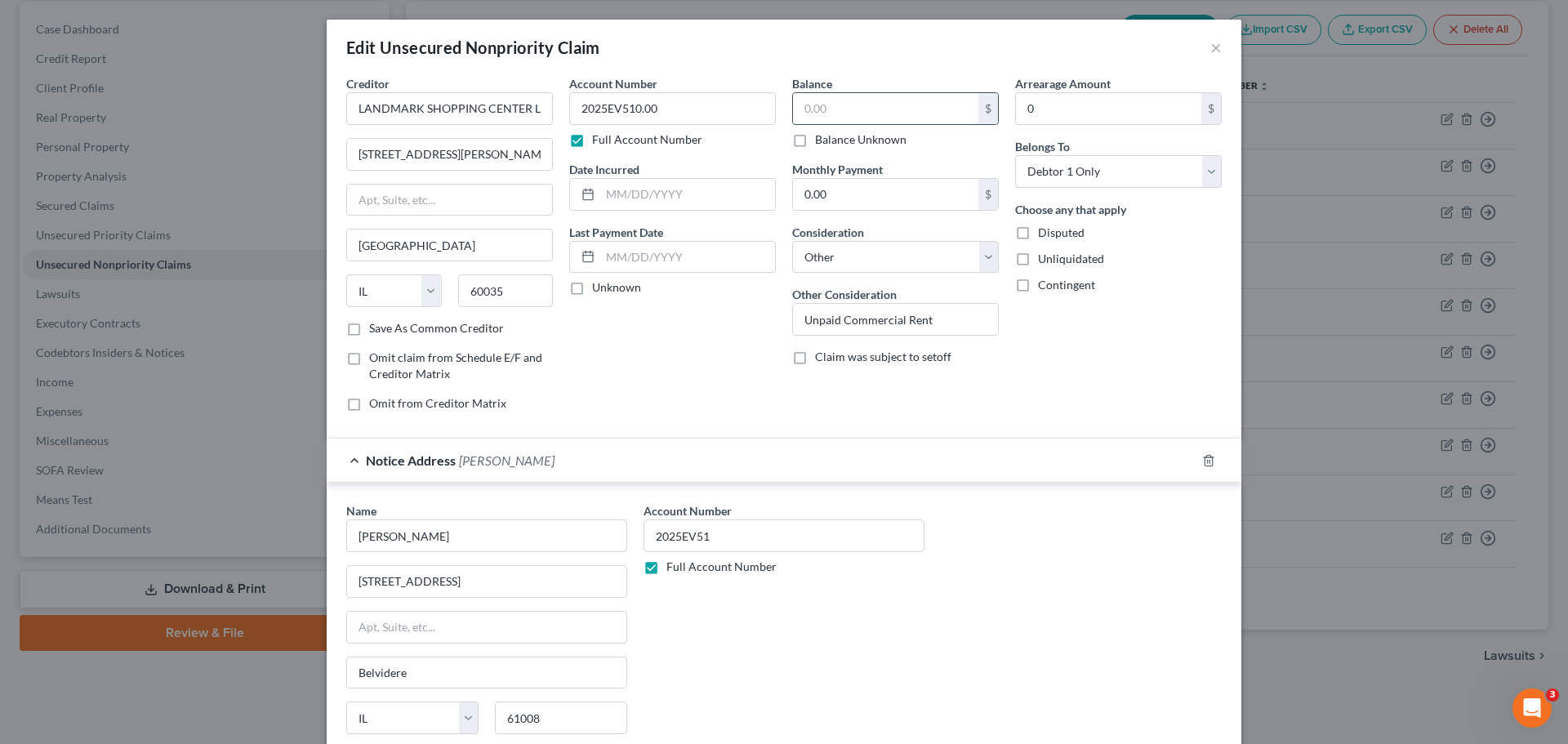
type input "0.00"
type input "2025EV51"
paste input "$135,475.57 + $1,400 + court costs + accrued interest"
drag, startPoint x: 910, startPoint y: 107, endPoint x: 701, endPoint y: 100, distance: 209.1
click at [701, 100] on div "Creditor * LANDMARK SHOPPING CENTER LLC c/o VIREN PATEL 1111 Hilary Ln Highland…" at bounding box center [783, 250] width 891 height 350
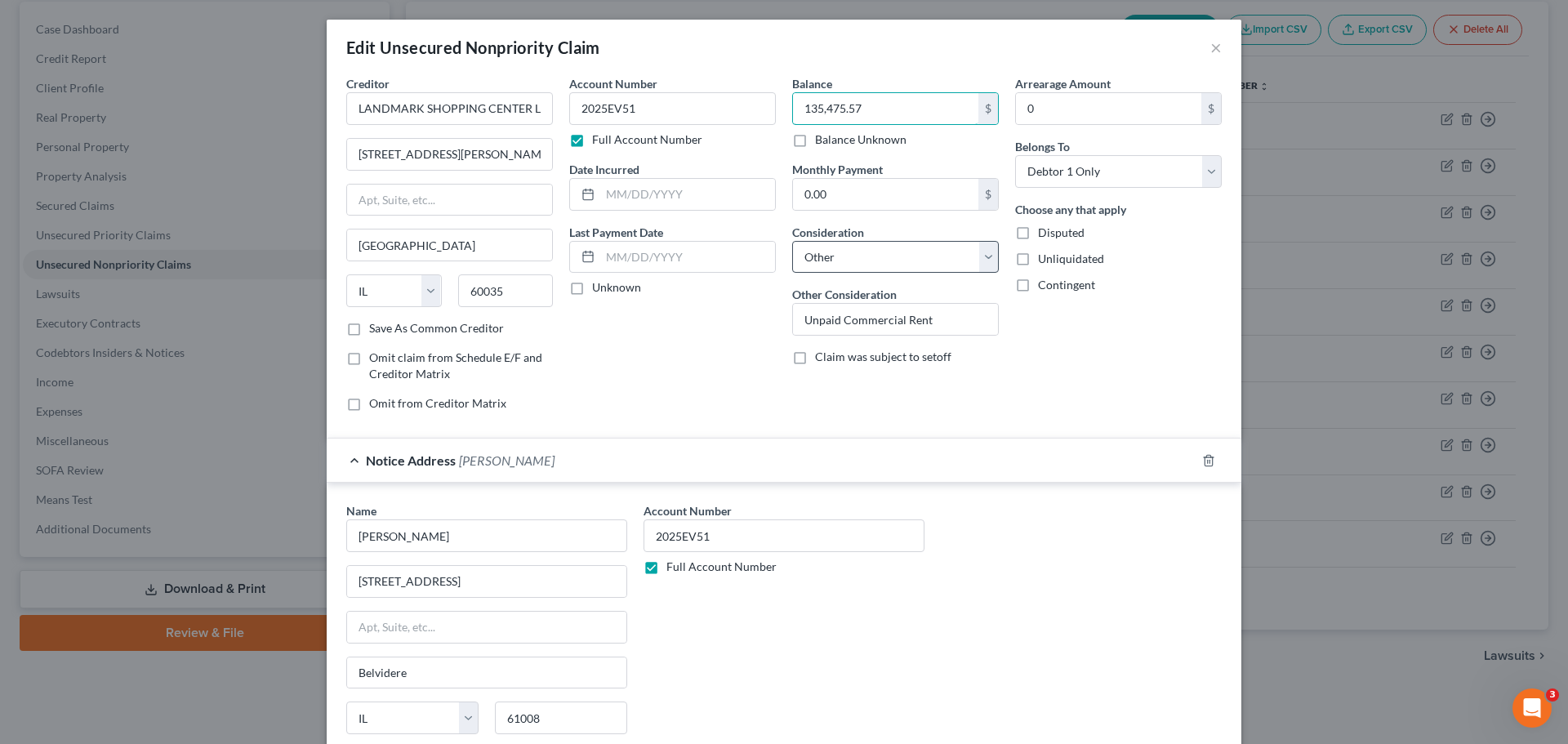
type input "135,475.57"
click at [922, 252] on select "Select Cable / Satellite Services Collection Agency Credit Card Debt Debt Couns…" at bounding box center [895, 257] width 207 height 32
click at [956, 317] on input "Unpaid Commercial Rent" at bounding box center [895, 319] width 205 height 31
drag, startPoint x: 1103, startPoint y: 351, endPoint x: 951, endPoint y: 330, distance: 153.4
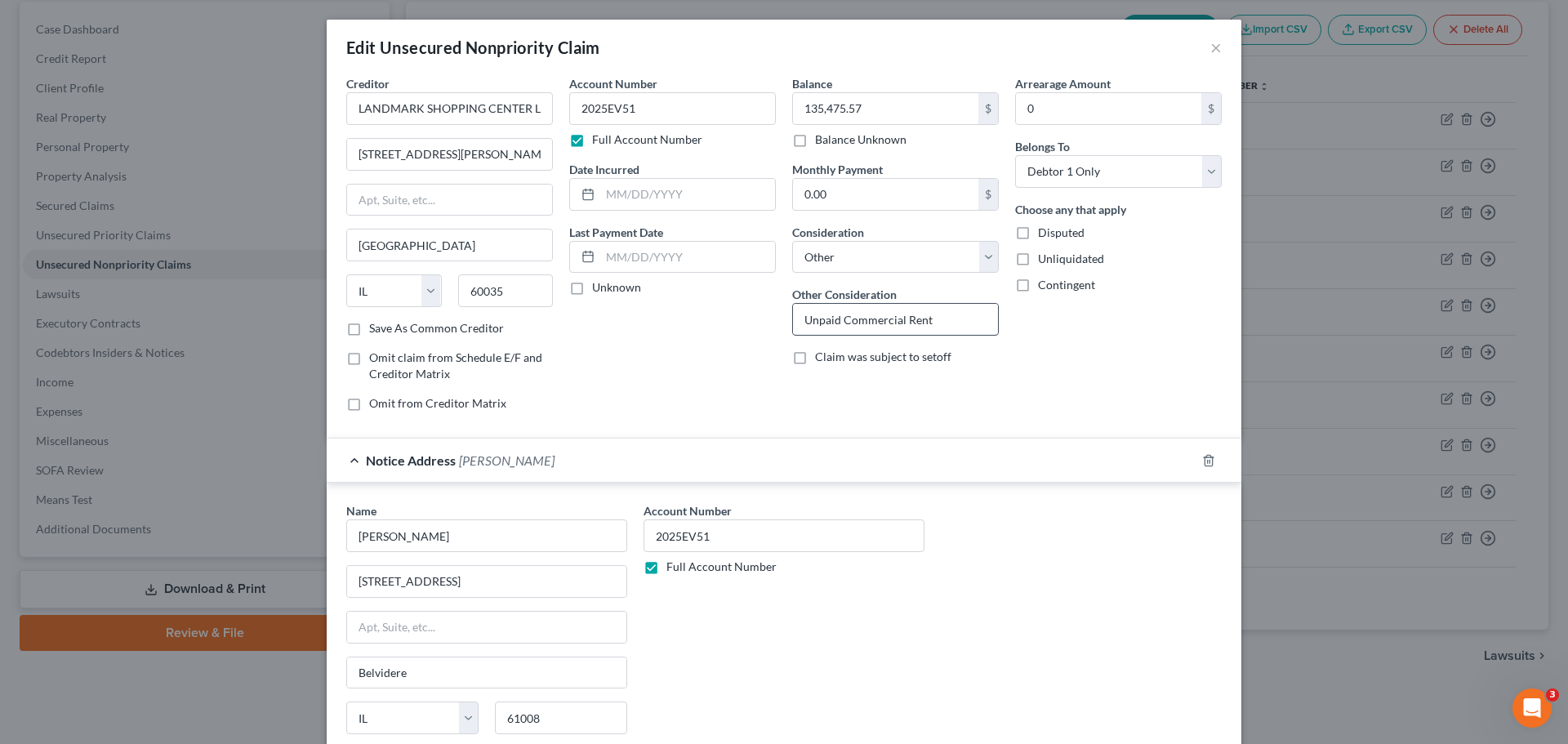
click at [1089, 347] on div "Arrearage Amount 0 $ Belongs To * Select Debtor 1 Only Debtor 2 Only Debtor 1 A…" at bounding box center [1118, 250] width 223 height 350
click at [945, 321] on input "Unpaid Commercial Rent" at bounding box center [895, 319] width 205 height 31
paste input "$135,475.57"
click at [980, 319] on input "Unpaid Commercial Rent $135,475.57 +" at bounding box center [895, 319] width 205 height 31
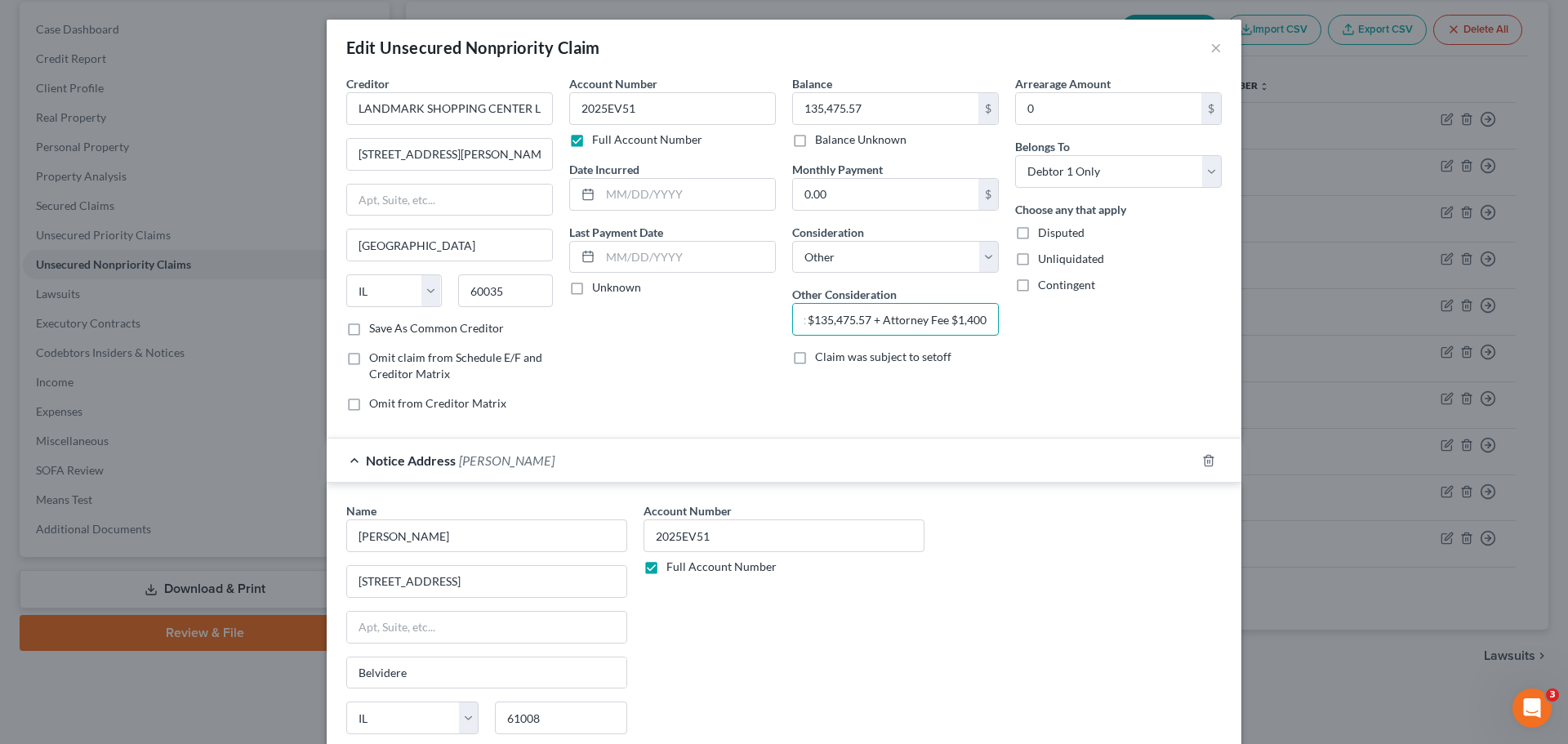
type input "Unpaid Commercial Rent $135,475.57 + Attorney Fee $1,400"
